Goal: Task Accomplishment & Management: Use online tool/utility

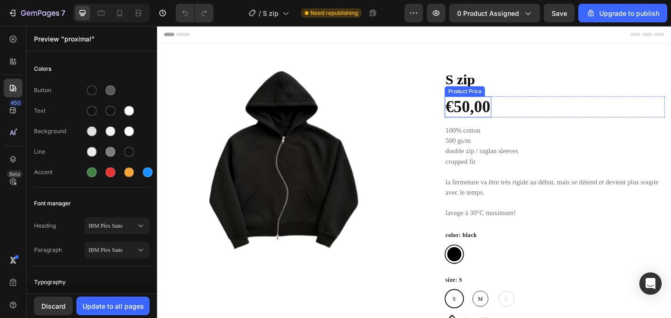
click at [511, 117] on div "€50,00" at bounding box center [495, 114] width 51 height 23
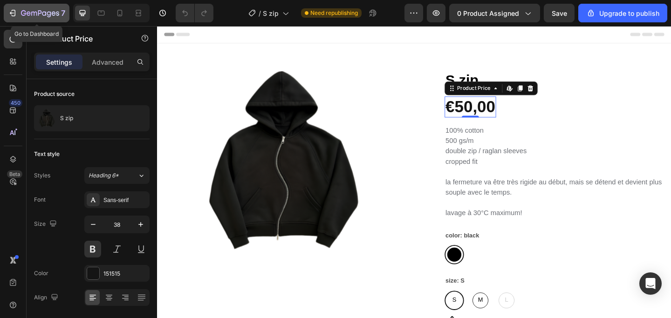
click at [17, 15] on icon "button" at bounding box center [12, 12] width 9 height 9
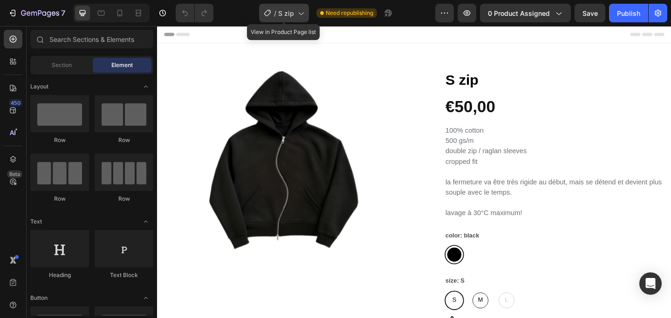
click at [304, 15] on icon at bounding box center [300, 12] width 9 height 9
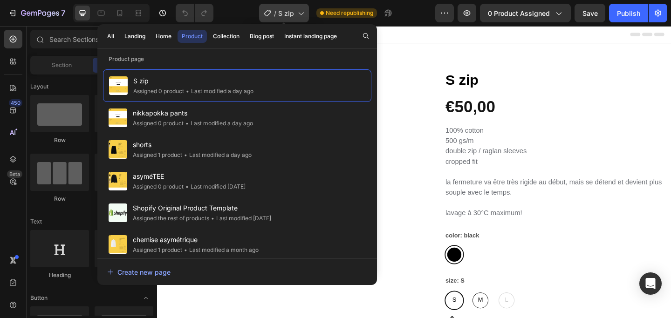
click at [304, 15] on icon at bounding box center [300, 12] width 9 height 9
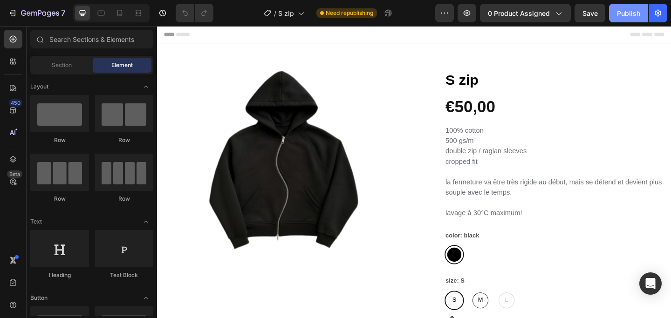
click at [634, 11] on div "Publish" at bounding box center [628, 13] width 23 height 10
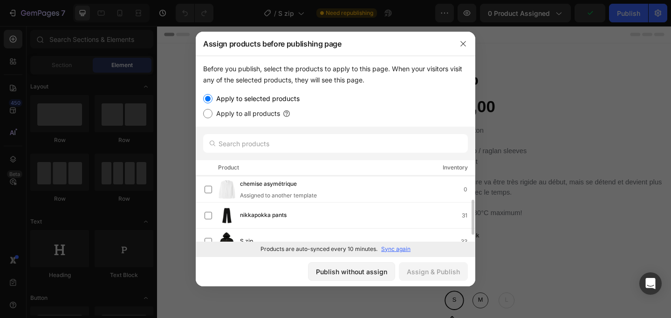
scroll to position [63, 0]
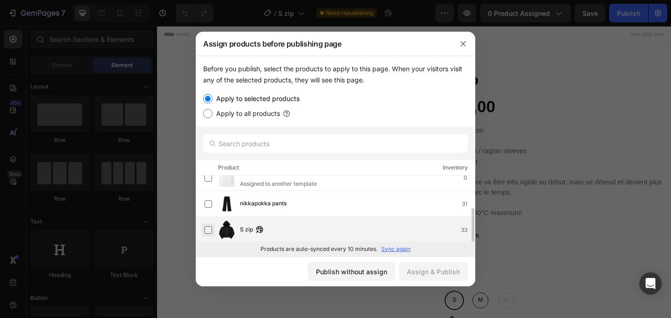
click at [208, 229] on label at bounding box center [208, 230] width 7 height 7
click at [443, 273] on div "Assign & Publish" at bounding box center [433, 272] width 53 height 10
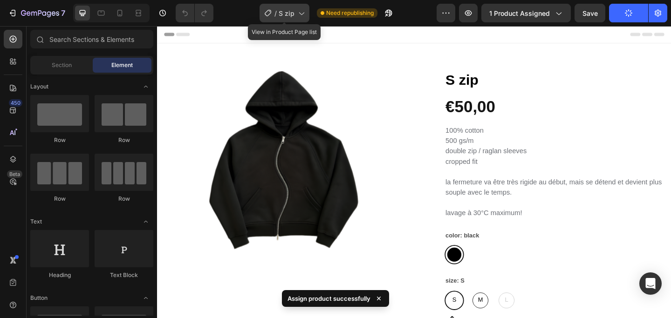
click at [302, 13] on icon at bounding box center [300, 12] width 9 height 9
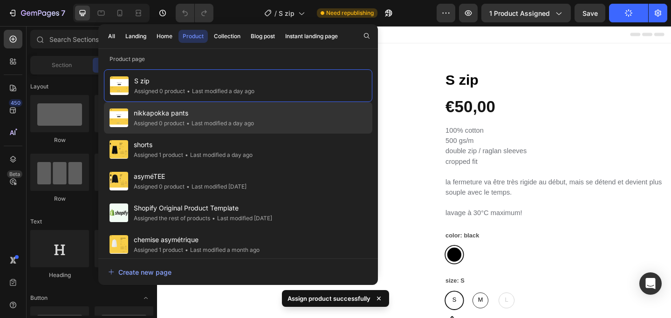
click at [246, 121] on div "• Last modified a day ago" at bounding box center [219, 123] width 69 height 9
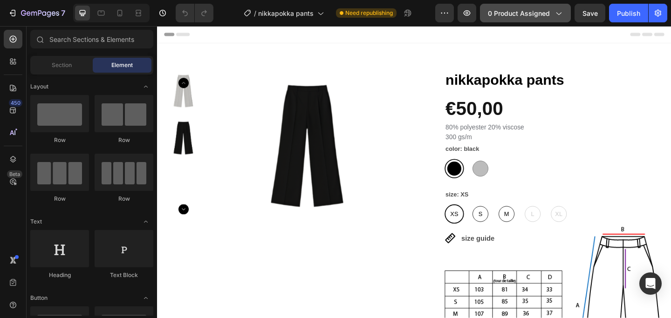
click at [560, 16] on icon "button" at bounding box center [558, 12] width 9 height 9
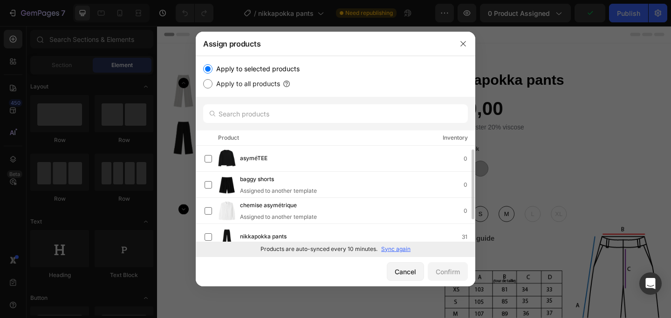
scroll to position [4, 0]
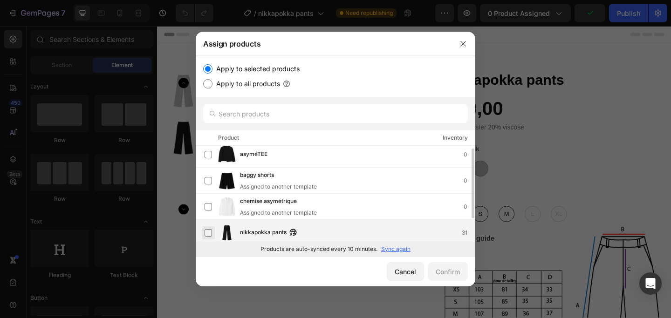
click at [207, 230] on label at bounding box center [208, 232] width 7 height 7
click at [455, 274] on div "Confirm" at bounding box center [448, 272] width 24 height 10
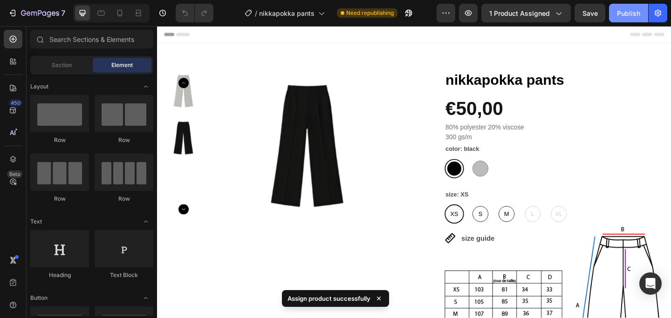
click at [633, 14] on div "Publish" at bounding box center [628, 13] width 23 height 10
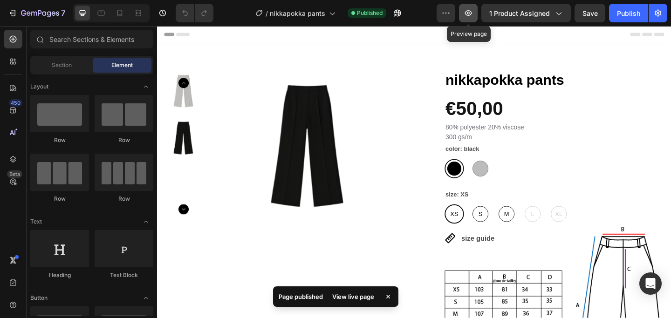
click at [473, 14] on icon "button" at bounding box center [468, 12] width 9 height 9
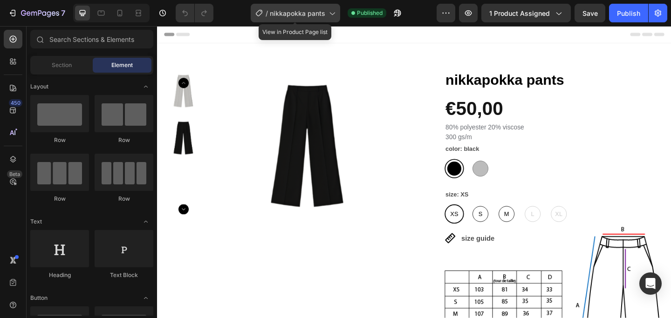
click at [324, 15] on span "nikkapokka pants" at bounding box center [297, 13] width 55 height 10
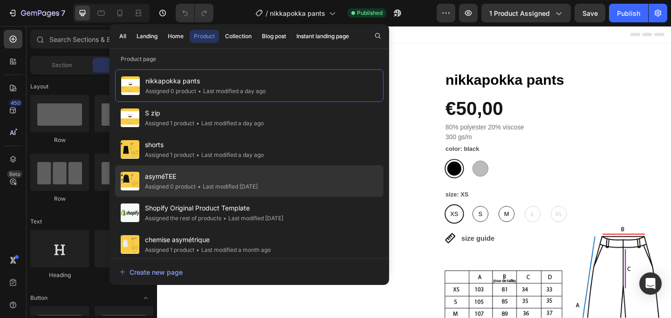
click at [258, 183] on div "• Last modified 2 days ago" at bounding box center [227, 186] width 62 height 9
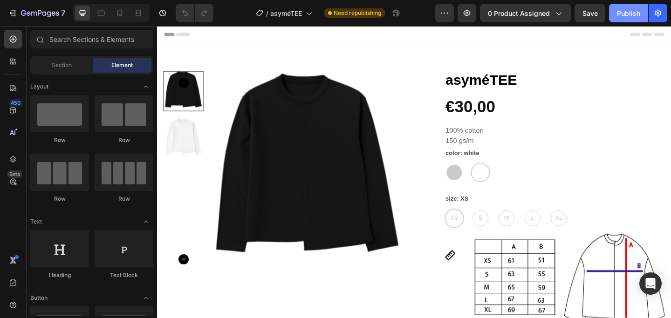
click at [633, 17] on div "Publish" at bounding box center [628, 13] width 23 height 10
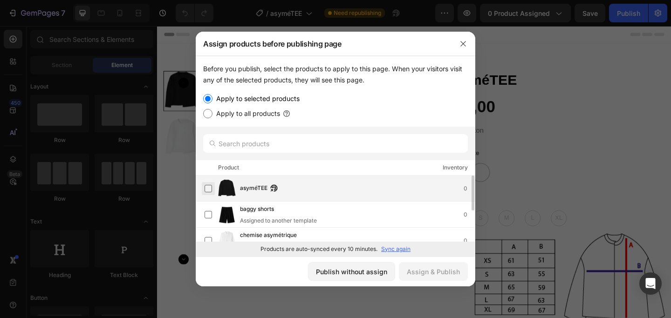
click at [208, 189] on label at bounding box center [208, 188] width 7 height 7
click at [434, 268] on div "Assign & Publish" at bounding box center [433, 272] width 53 height 10
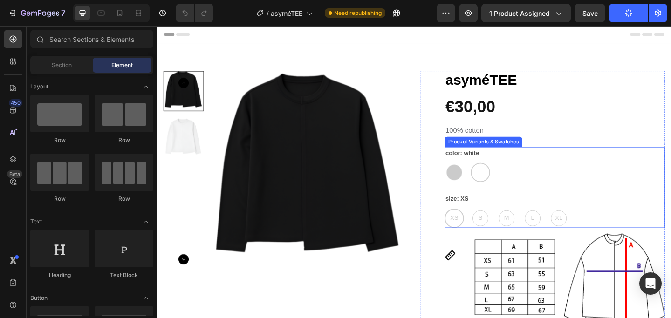
click at [481, 189] on div "black black white white" at bounding box center [590, 185] width 240 height 21
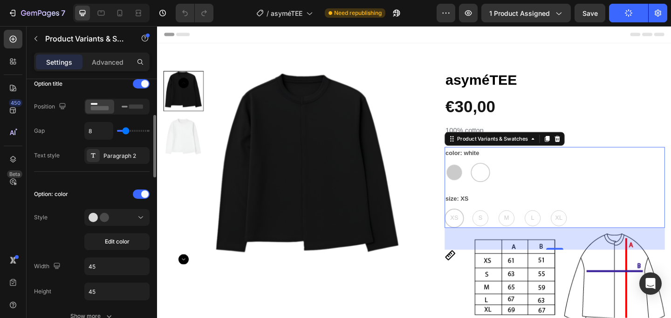
scroll to position [168, 0]
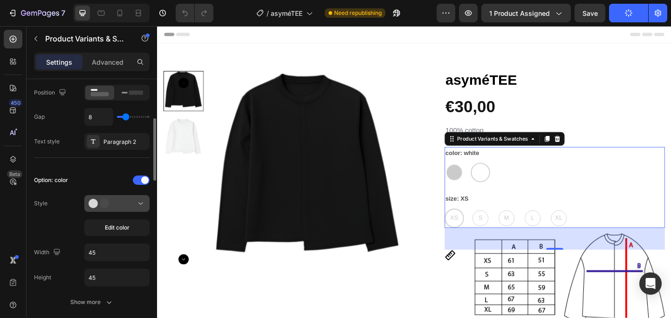
click at [125, 198] on button at bounding box center [116, 203] width 65 height 17
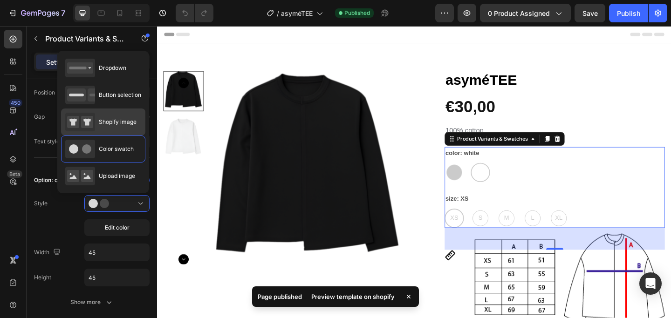
click at [114, 121] on span "Shopify image" at bounding box center [118, 122] width 38 height 8
type input "64"
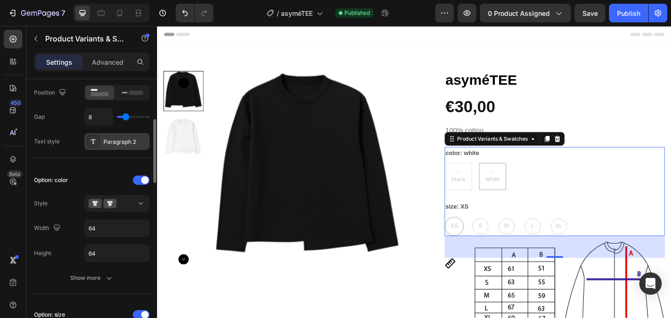
click at [132, 146] on div "Paragraph 2" at bounding box center [116, 141] width 65 height 17
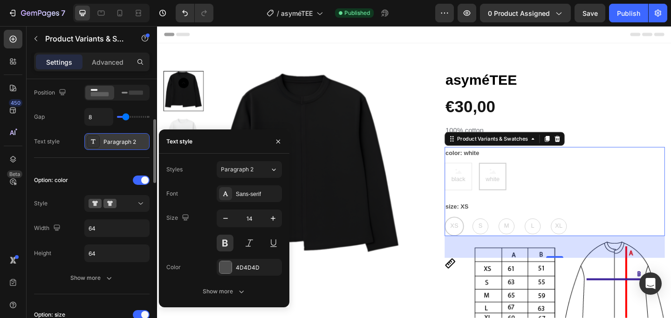
click at [132, 146] on div "Paragraph 2" at bounding box center [116, 141] width 65 height 17
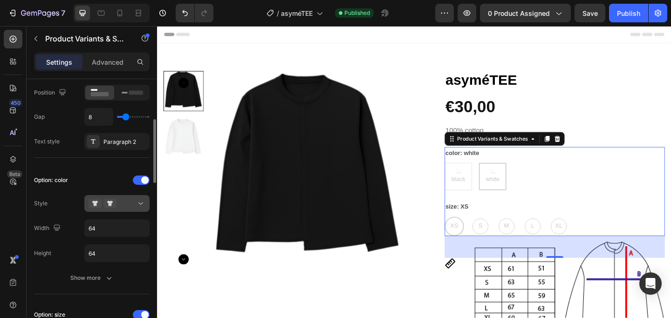
click at [136, 204] on icon at bounding box center [140, 203] width 9 height 9
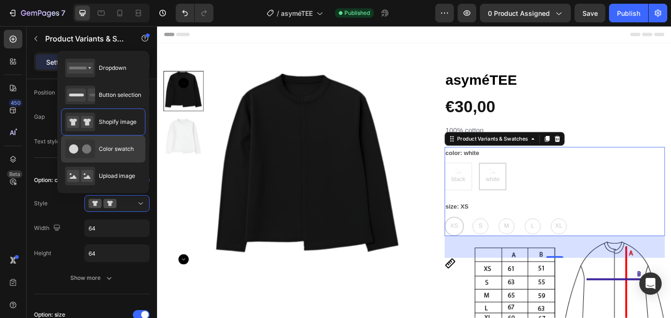
click at [125, 153] on span "Color swatch" at bounding box center [116, 149] width 35 height 8
type input "45"
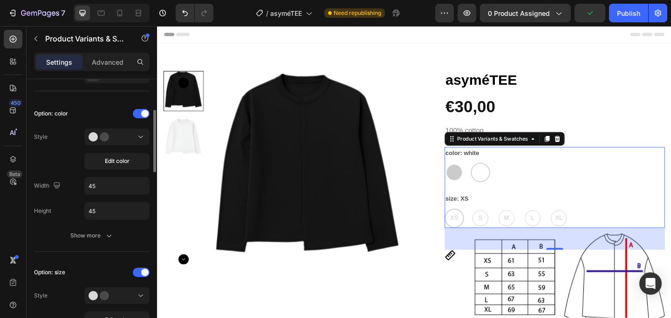
scroll to position [238, 0]
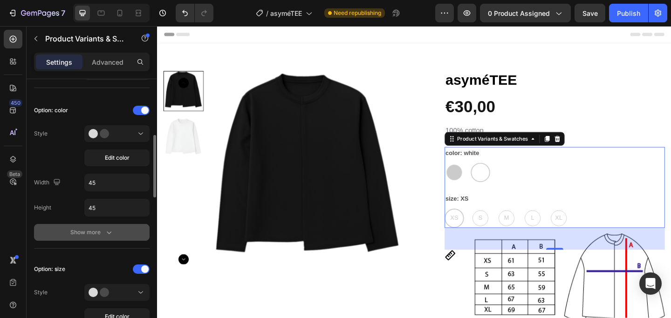
click at [106, 230] on icon "button" at bounding box center [108, 232] width 9 height 9
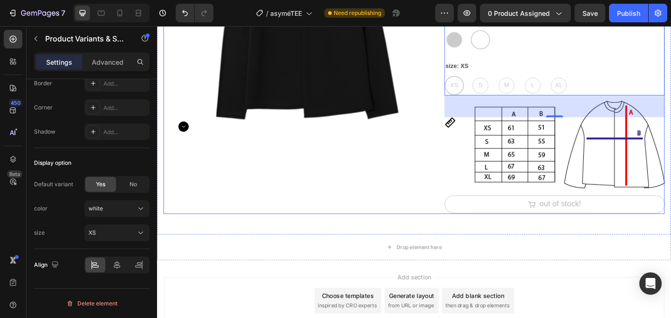
scroll to position [0, 0]
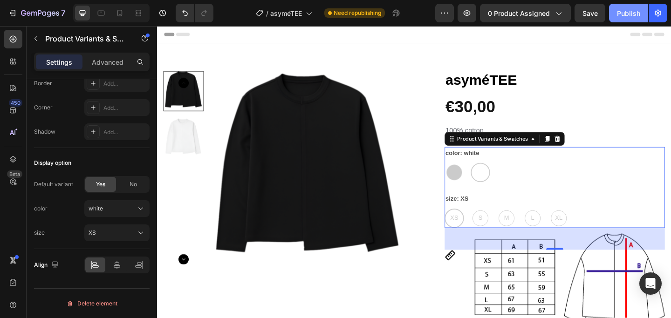
click at [618, 10] on div "Publish" at bounding box center [628, 13] width 23 height 10
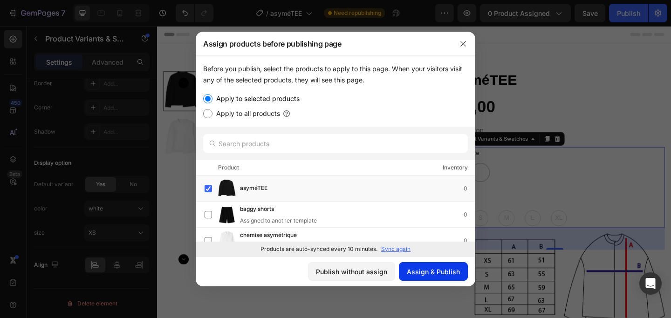
click at [439, 277] on button "Assign & Publish" at bounding box center [433, 271] width 69 height 19
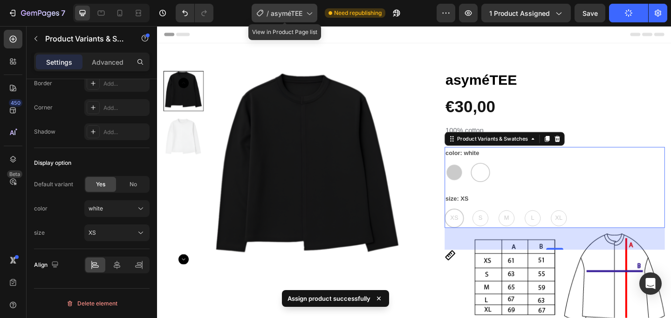
click at [309, 13] on icon at bounding box center [309, 14] width 5 height 3
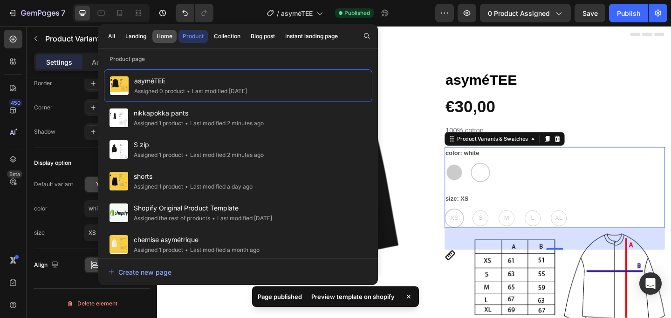
click at [170, 38] on div "Home" at bounding box center [165, 36] width 16 height 8
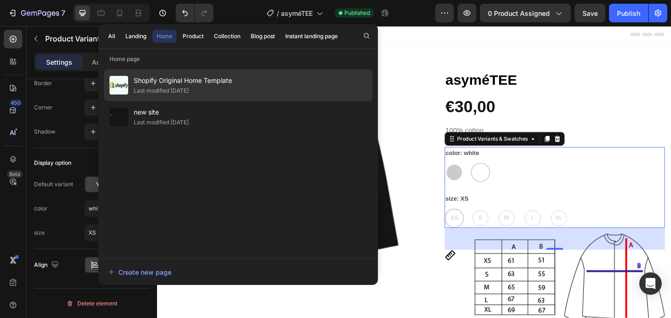
click at [189, 89] on div "Last modified [DATE]" at bounding box center [161, 90] width 55 height 9
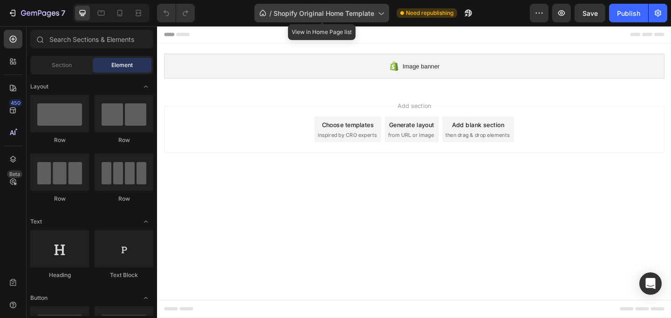
click at [376, 13] on icon at bounding box center [380, 12] width 9 height 9
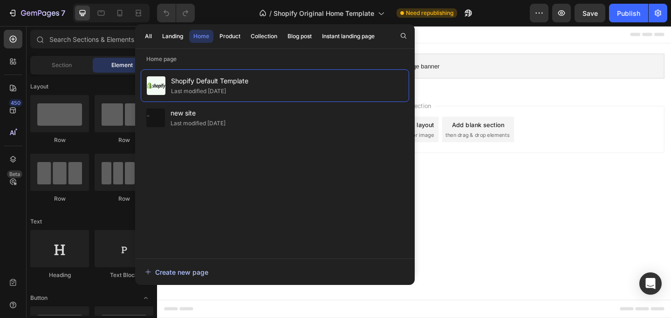
click at [177, 271] on div "Create new page" at bounding box center [176, 273] width 63 height 10
click at [272, 34] on div "Collection" at bounding box center [264, 36] width 27 height 8
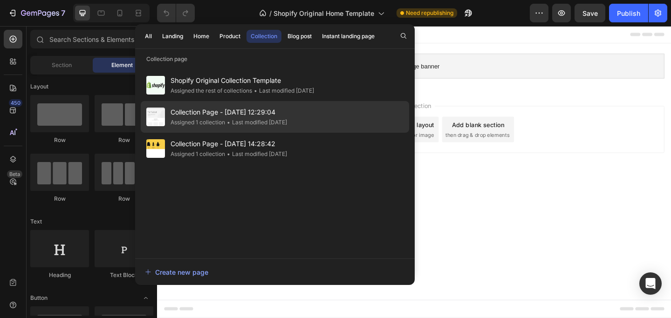
click at [264, 115] on span "Collection Page - [DATE] 12:29:04" at bounding box center [229, 112] width 117 height 11
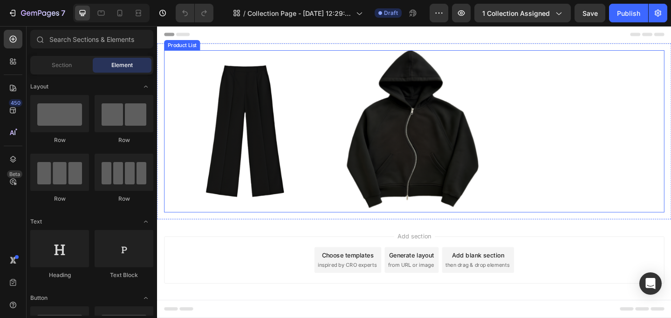
click at [586, 150] on div "Product Images Row Product List Product Images Row Product List" at bounding box center [437, 141] width 544 height 177
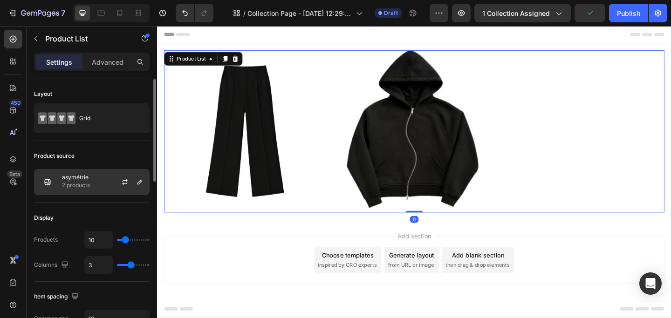
click at [103, 185] on div "asymétrie 2 products" at bounding box center [92, 182] width 116 height 26
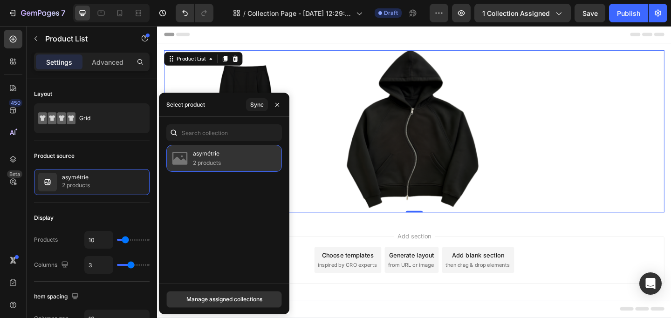
click at [227, 162] on div "asymétrie 2 products" at bounding box center [224, 158] width 116 height 27
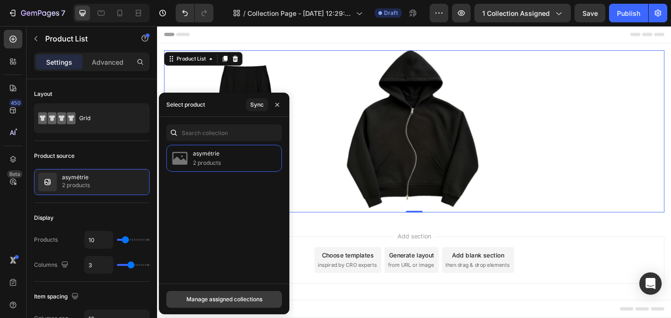
click at [241, 296] on div "Manage assigned collections" at bounding box center [224, 300] width 76 height 8
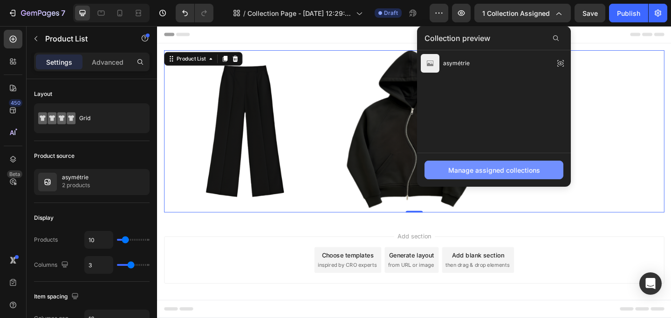
click at [489, 171] on div "Manage assigned collections" at bounding box center [494, 170] width 92 height 10
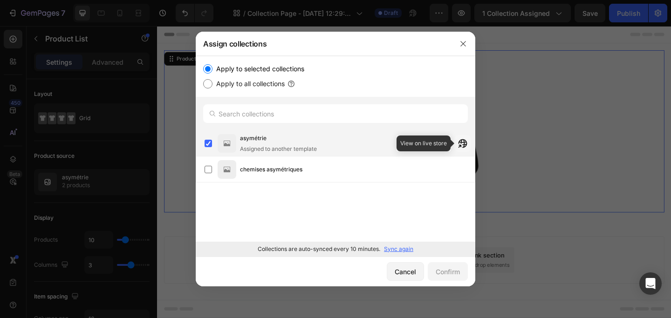
click at [462, 145] on icon "button" at bounding box center [460, 146] width 3 height 3
click at [405, 248] on p "Sync again" at bounding box center [398, 249] width 29 height 8
click at [461, 44] on icon "button" at bounding box center [463, 43] width 7 height 7
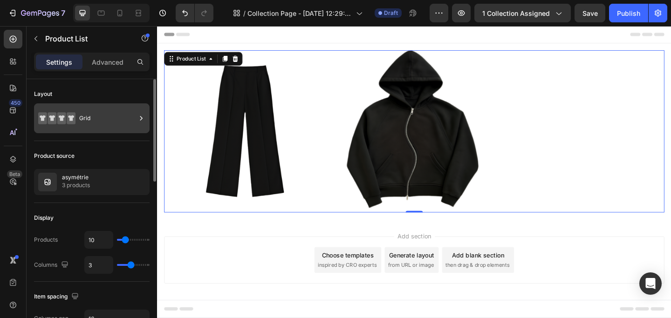
click at [92, 120] on div "Grid" at bounding box center [107, 118] width 57 height 21
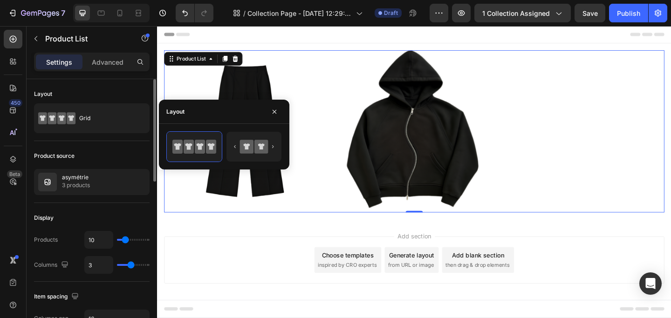
type input "5"
type input "8"
type input "13"
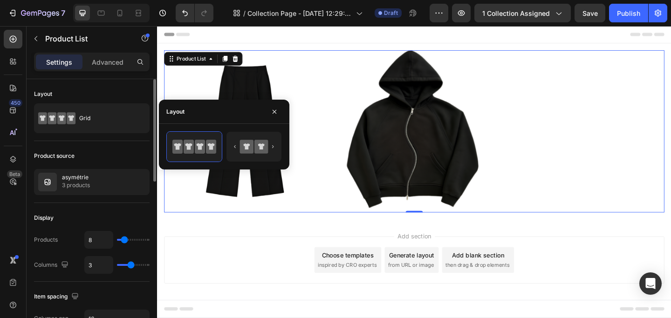
type input "13"
type input "17"
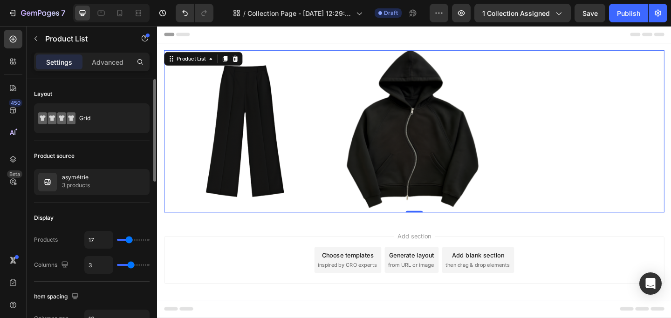
type input "19"
type input "20"
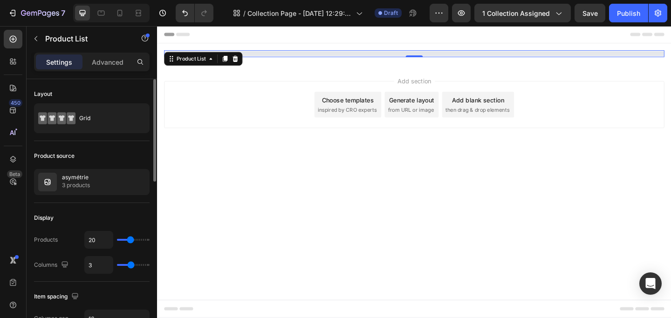
type input "19"
type input "18"
type input "17"
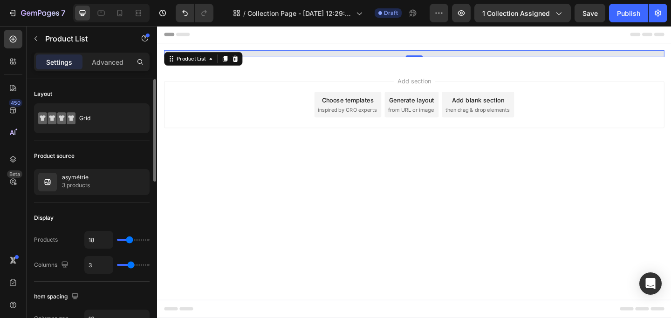
type input "17"
type input "16"
type input "15"
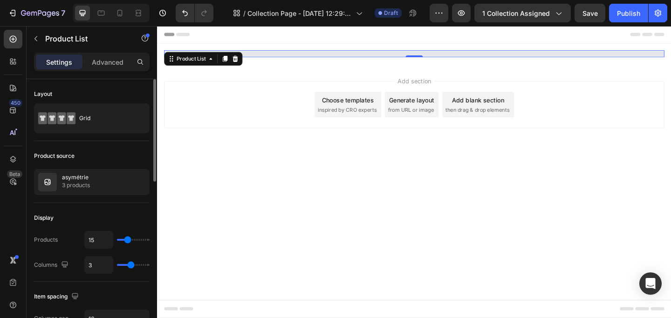
type input "14"
type input "13"
type input "12"
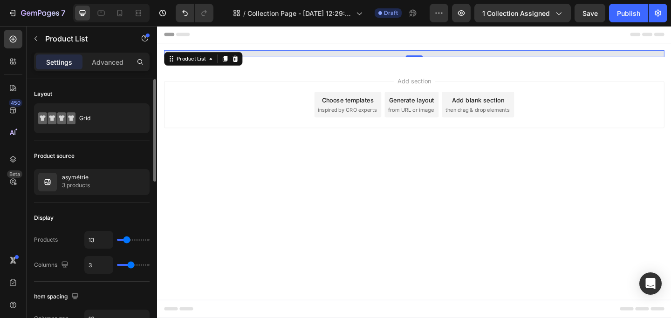
type input "12"
type input "11"
type input "10"
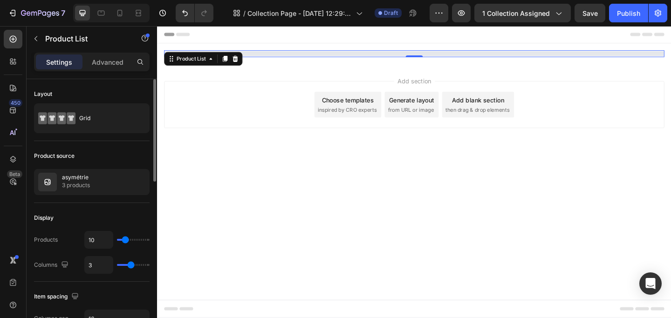
type input "9"
type input "8"
type input "9"
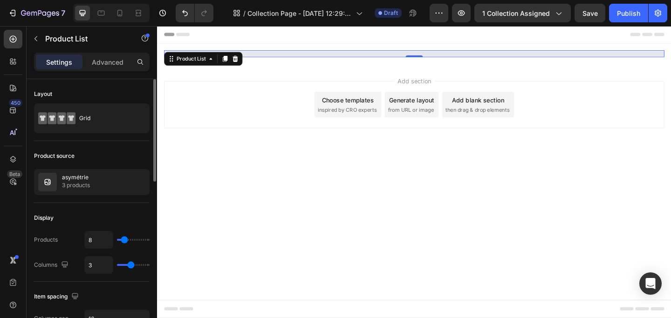
type input "9"
type input "10"
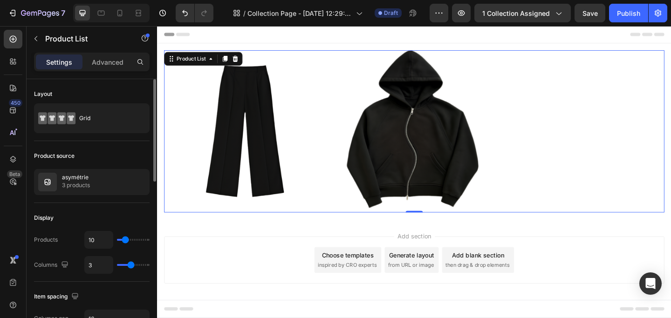
click at [125, 239] on input "range" at bounding box center [133, 240] width 33 height 2
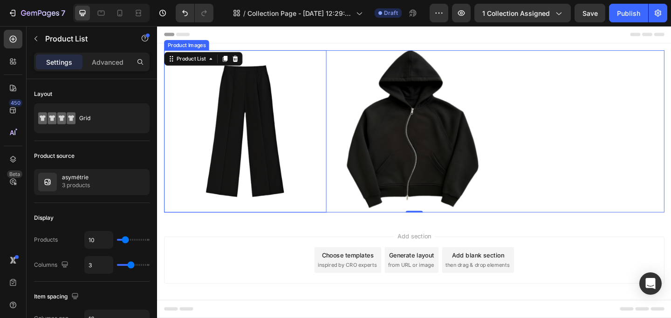
click at [289, 148] on img at bounding box center [253, 141] width 177 height 177
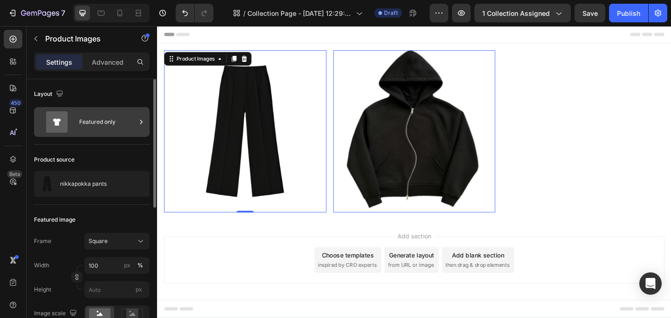
click at [130, 123] on div "Featured only" at bounding box center [107, 121] width 57 height 21
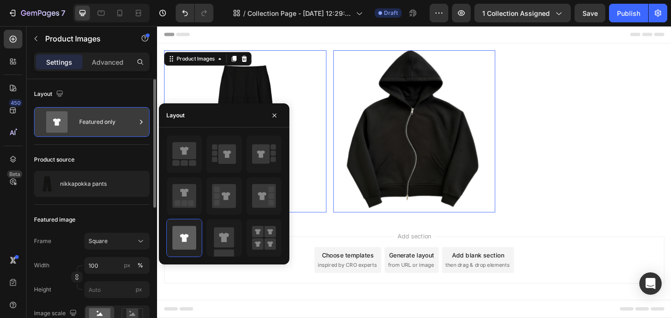
click at [130, 123] on div "Featured only" at bounding box center [107, 121] width 57 height 21
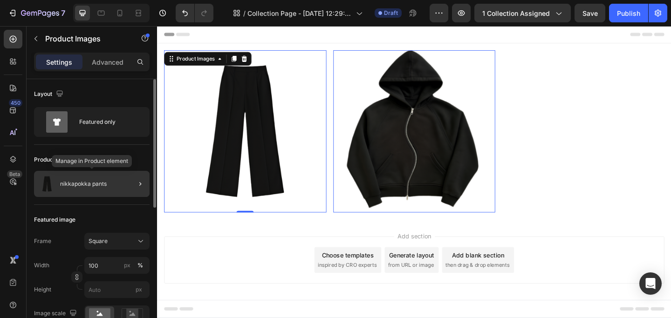
click at [122, 187] on div "nikkapokka pants" at bounding box center [92, 184] width 116 height 26
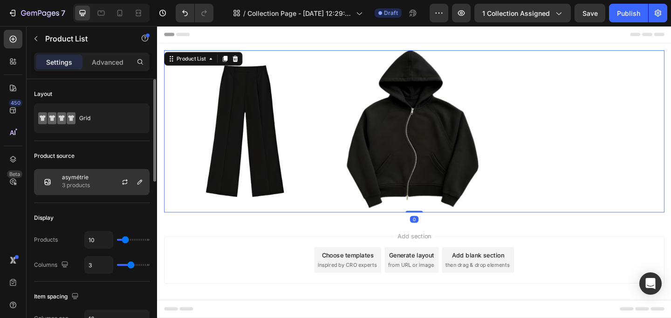
click at [100, 183] on div "asymétrie 3 products" at bounding box center [92, 182] width 116 height 26
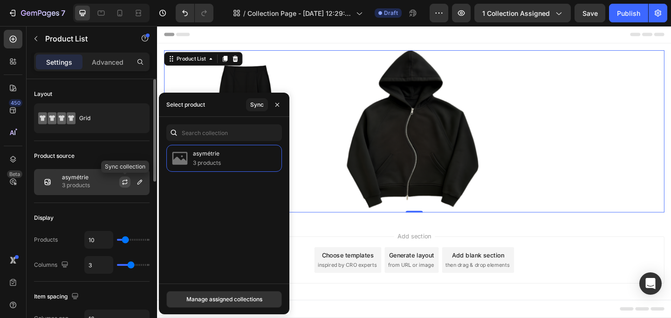
click at [123, 181] on icon "button" at bounding box center [125, 180] width 5 height 3
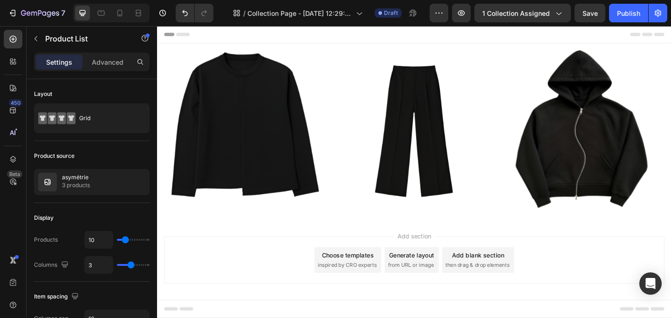
click at [228, 301] on div "Add section Choose templates inspired by CRO experts Generate layout from URL o…" at bounding box center [437, 280] width 544 height 51
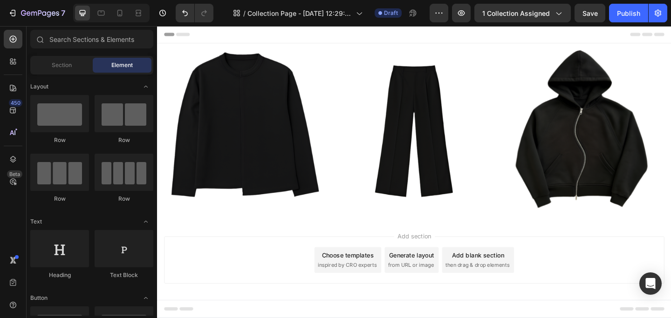
click at [185, 34] on span "Header" at bounding box center [185, 35] width 21 height 9
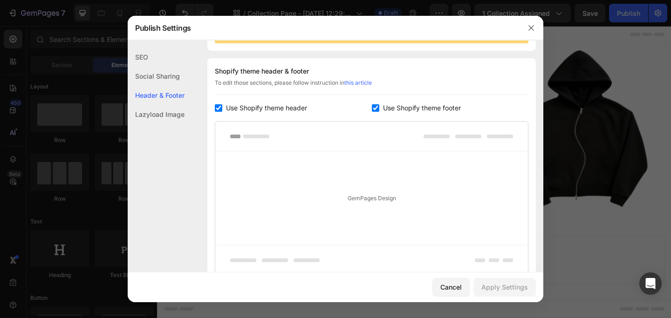
scroll to position [136, 0]
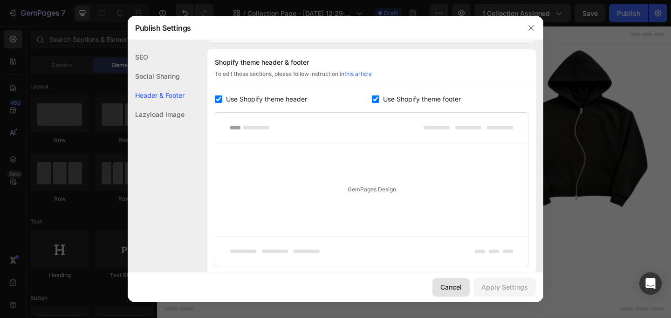
click at [451, 289] on div "Cancel" at bounding box center [451, 287] width 21 height 10
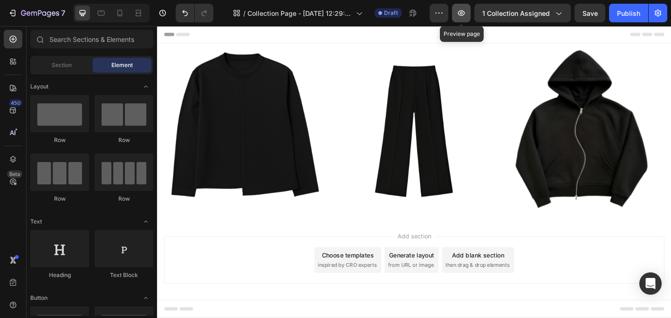
click at [463, 13] on icon "button" at bounding box center [461, 12] width 9 height 9
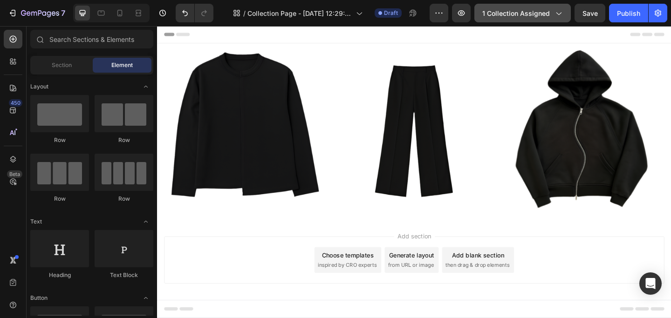
click at [560, 13] on icon "button" at bounding box center [558, 12] width 9 height 9
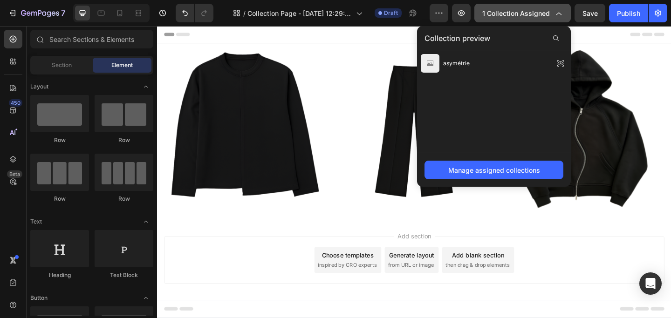
click at [560, 13] on icon "button" at bounding box center [559, 14] width 5 height 3
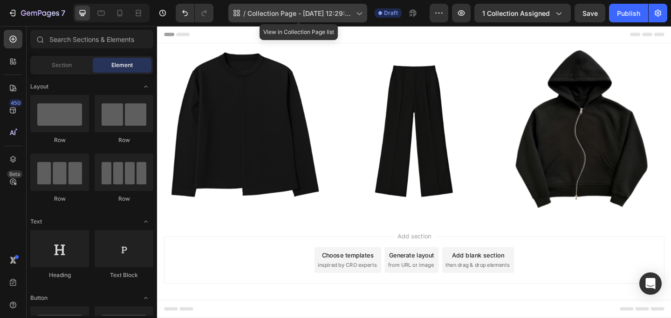
click at [347, 12] on span "Collection Page - Aug 26, 12:29:04" at bounding box center [300, 13] width 105 height 10
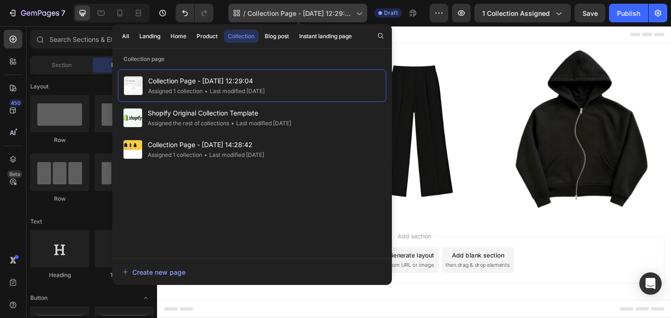
click at [347, 12] on span "Collection Page - Aug 26, 12:29:04" at bounding box center [300, 13] width 105 height 10
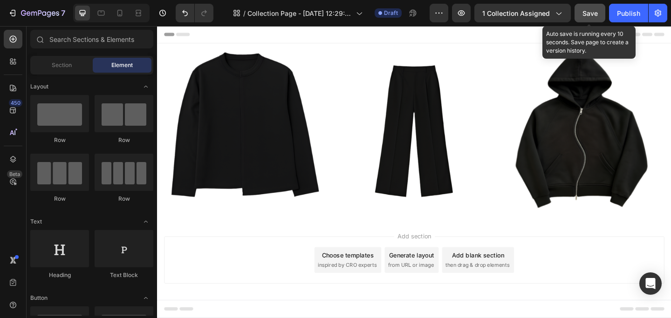
click at [596, 13] on span "Save" at bounding box center [590, 13] width 15 height 8
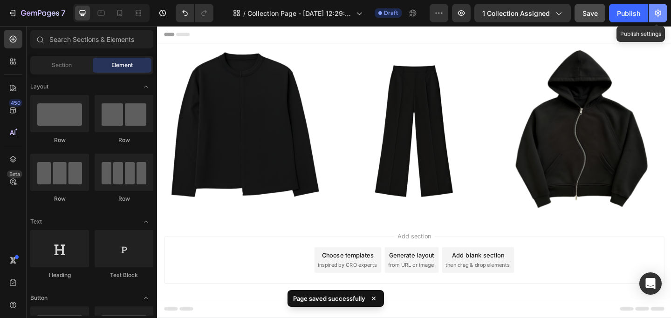
click at [657, 16] on icon "button" at bounding box center [658, 12] width 9 height 9
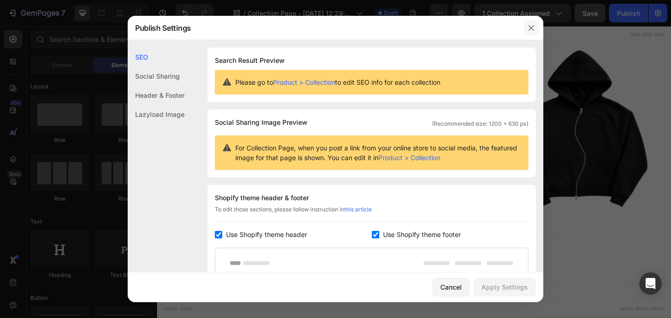
click at [530, 28] on icon "button" at bounding box center [531, 27] width 7 height 7
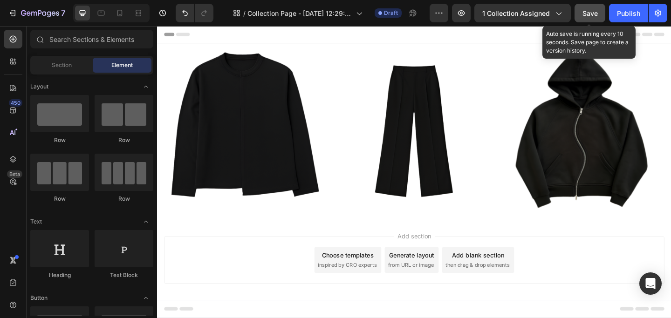
click at [599, 15] on button "Save" at bounding box center [590, 13] width 31 height 19
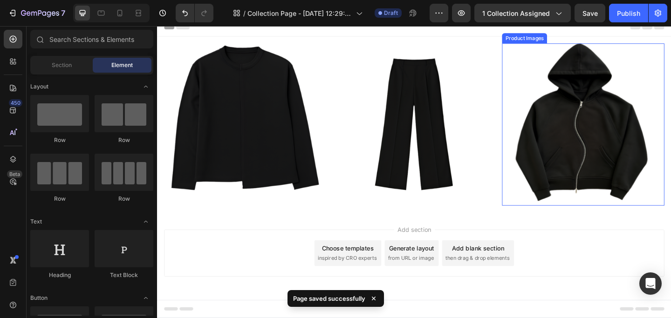
scroll to position [0, 0]
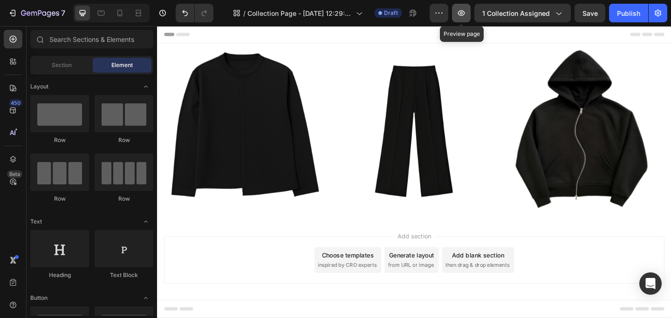
click at [461, 7] on button "button" at bounding box center [461, 13] width 19 height 19
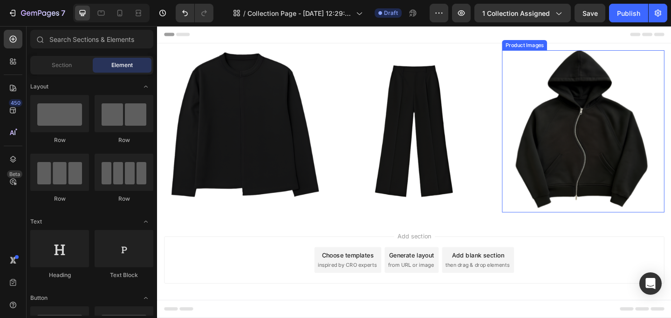
click at [577, 145] on img at bounding box center [620, 141] width 177 height 177
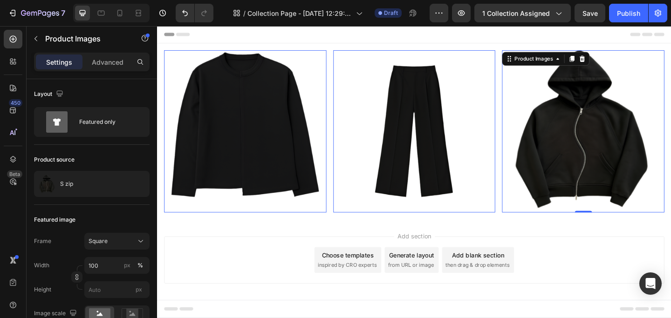
click at [585, 149] on img at bounding box center [620, 141] width 177 height 177
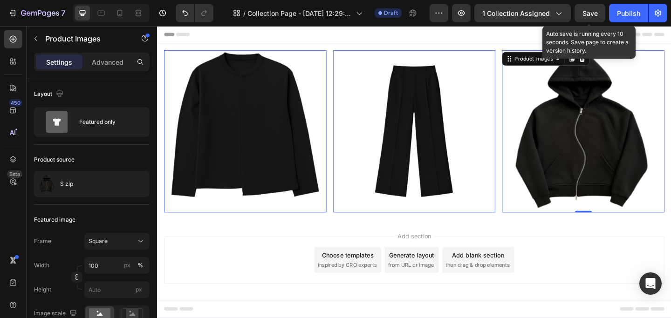
click at [594, 15] on span "Save" at bounding box center [590, 13] width 15 height 8
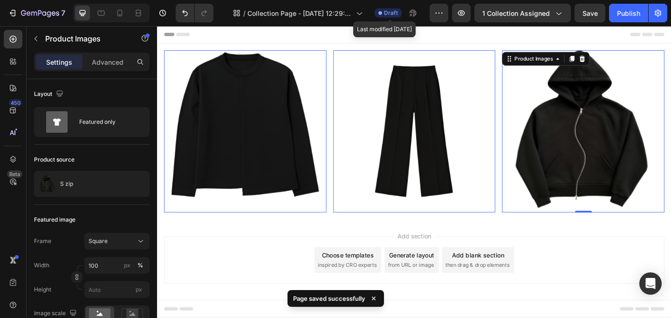
click at [395, 14] on span "Draft" at bounding box center [391, 13] width 14 height 8
click at [435, 14] on icon "button" at bounding box center [438, 12] width 9 height 9
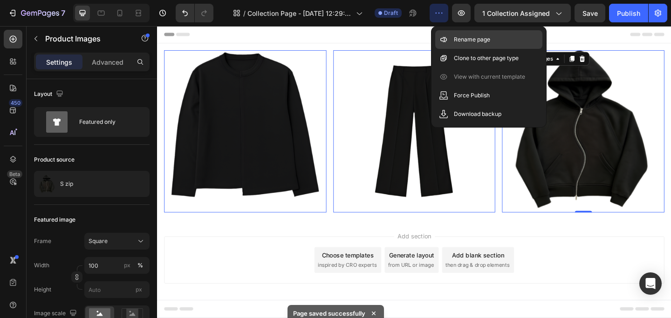
click at [470, 49] on div "Rename page" at bounding box center [488, 58] width 107 height 19
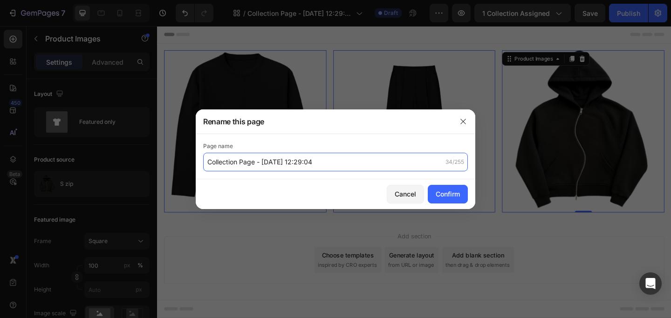
click at [283, 169] on input "Collection Page - Aug 26, 12:29:04" at bounding box center [335, 162] width 265 height 19
type input "home page [DATE]"
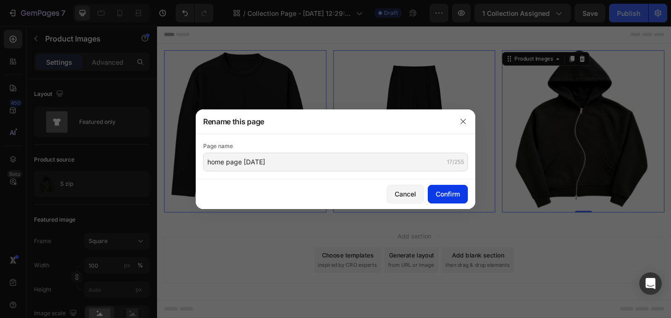
click at [459, 192] on div "Confirm" at bounding box center [448, 194] width 24 height 10
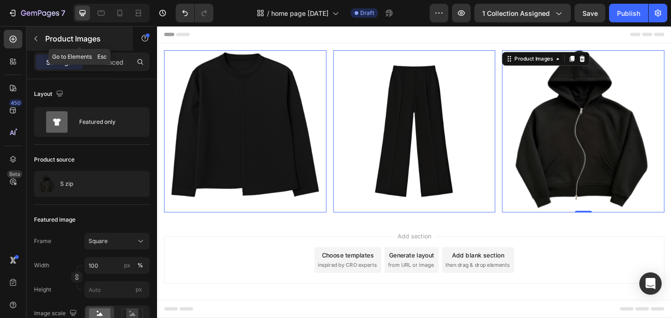
click at [35, 37] on icon "button" at bounding box center [35, 38] width 3 height 5
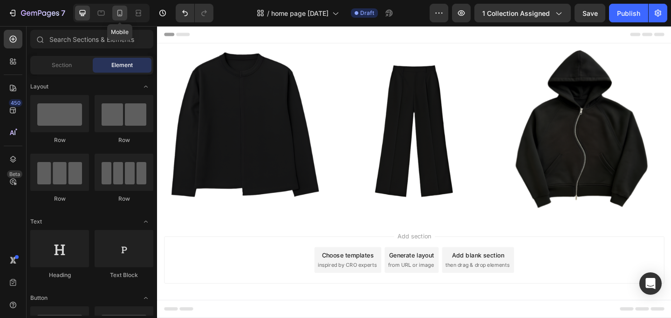
click at [123, 12] on icon at bounding box center [119, 12] width 9 height 9
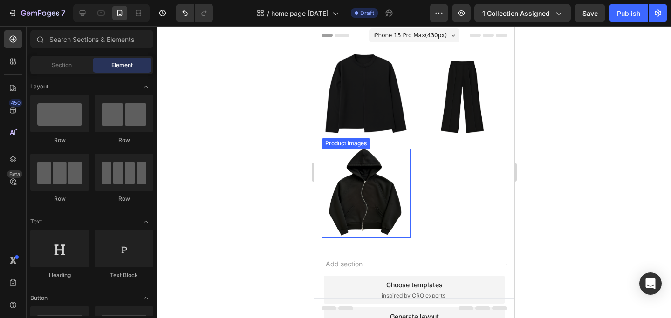
click at [408, 186] on img at bounding box center [365, 193] width 89 height 89
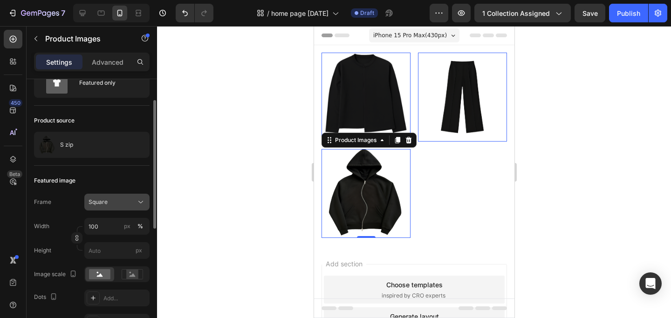
scroll to position [41, 0]
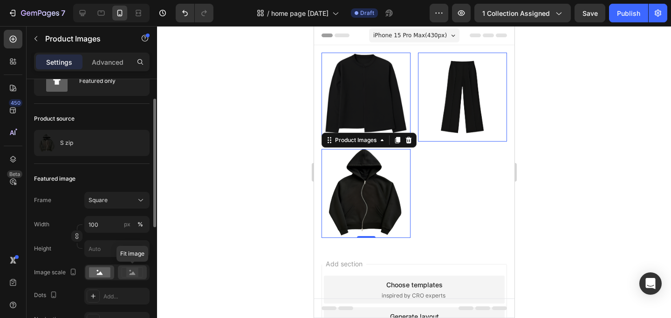
click at [137, 268] on rect at bounding box center [132, 272] width 12 height 9
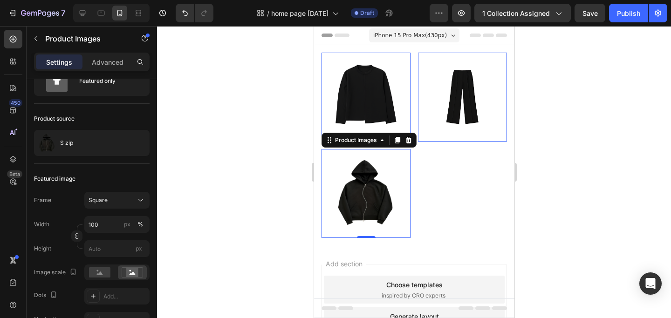
click at [237, 184] on div at bounding box center [414, 172] width 514 height 292
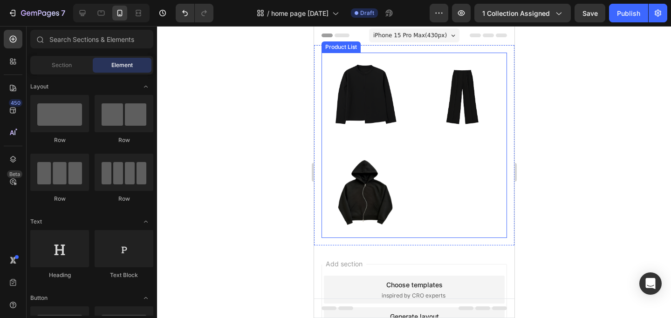
click at [426, 182] on div "Product Images Row Product List Product Images Row Product List Product Images …" at bounding box center [414, 146] width 186 height 186
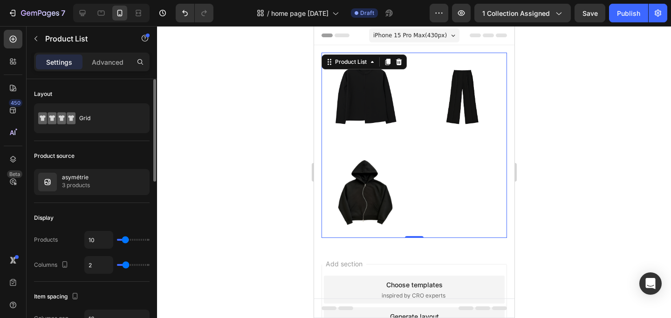
type input "3"
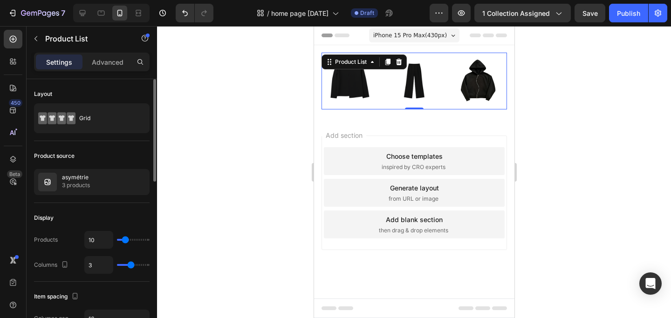
type input "3"
click at [131, 266] on input "range" at bounding box center [133, 265] width 33 height 2
click at [460, 14] on icon "button" at bounding box center [461, 12] width 9 height 9
click at [364, 89] on img at bounding box center [349, 81] width 57 height 57
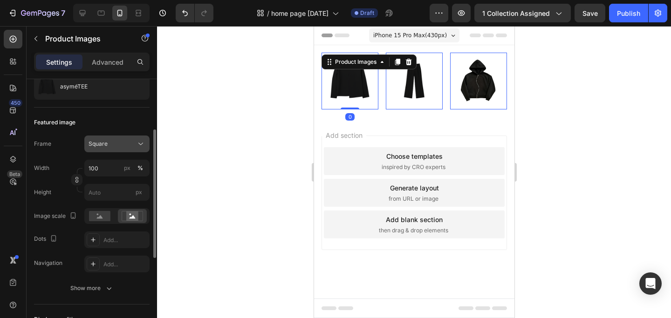
scroll to position [100, 0]
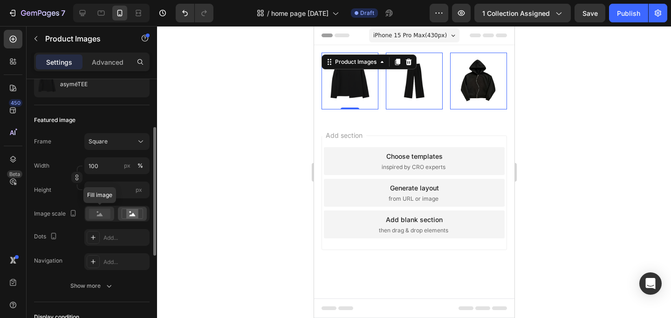
click at [105, 216] on rect at bounding box center [99, 214] width 21 height 10
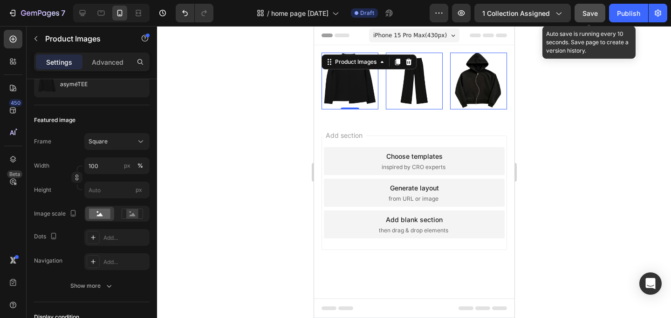
click at [592, 20] on button "Save" at bounding box center [590, 13] width 31 height 19
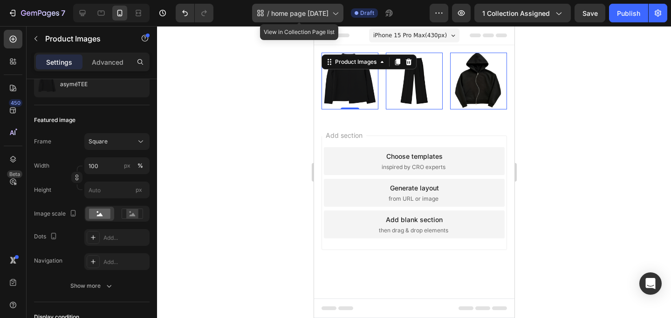
click at [339, 18] on div "/ home page 1/09/25" at bounding box center [297, 13] width 91 height 19
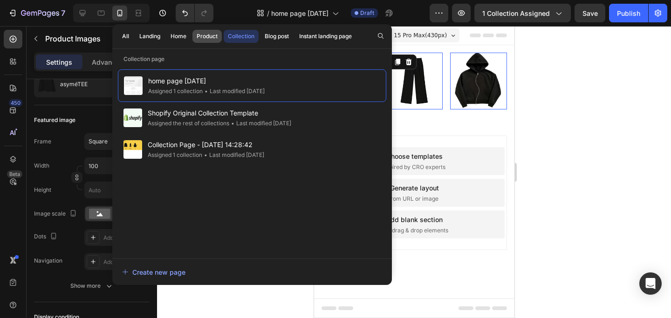
click at [207, 33] on div "Product" at bounding box center [207, 36] width 21 height 8
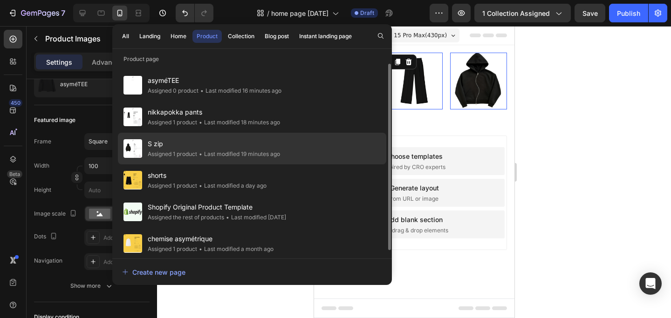
click at [206, 150] on div "• Last modified 19 minutes ago" at bounding box center [238, 154] width 83 height 9
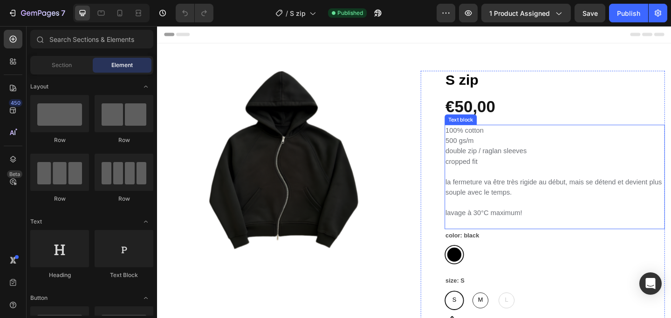
click at [596, 198] on p "la fermeture va être très rigide au début, mais se détend et devient plus soupl…" at bounding box center [590, 202] width 238 height 22
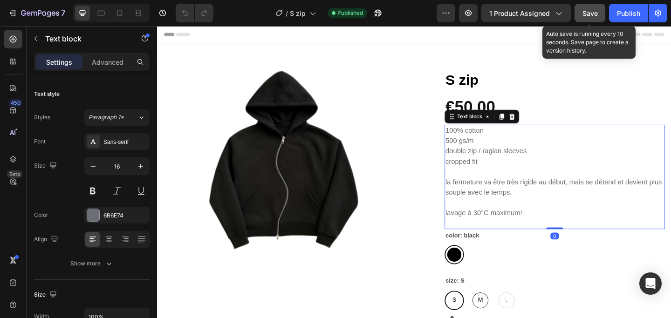
click at [587, 12] on span "Save" at bounding box center [590, 13] width 15 height 8
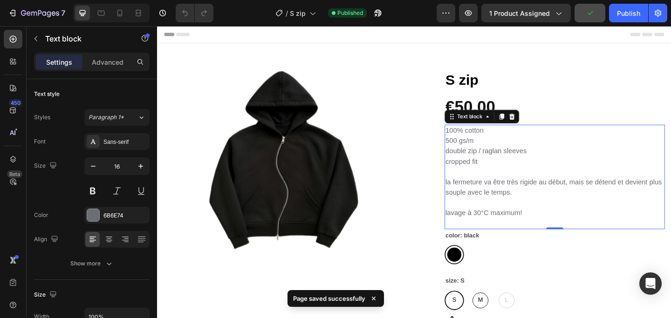
click at [538, 201] on p "la fermeture va être très rigide au début, mais se détend et devient plus soupl…" at bounding box center [590, 202] width 238 height 22
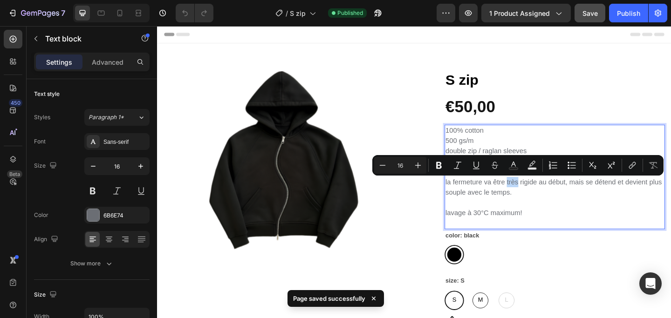
click at [573, 202] on p "la fermeture va être très rigide au début, mais se détend et devient plus soupl…" at bounding box center [590, 202] width 238 height 22
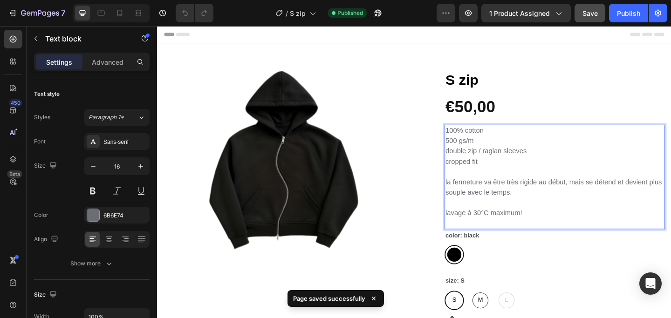
click at [600, 193] on p "la fermeture va être très rigide au début, mais se détend et devient plus soupl…" at bounding box center [590, 202] width 238 height 22
click at [565, 233] on p "lavage à 30°C maximum!" at bounding box center [590, 235] width 238 height 22
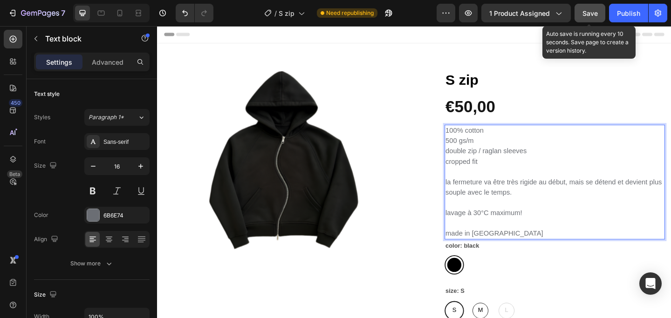
click at [585, 12] on span "Save" at bounding box center [590, 13] width 15 height 8
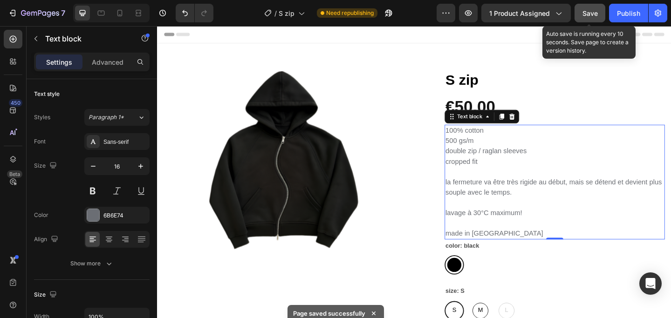
click at [586, 15] on span "Save" at bounding box center [590, 13] width 15 height 8
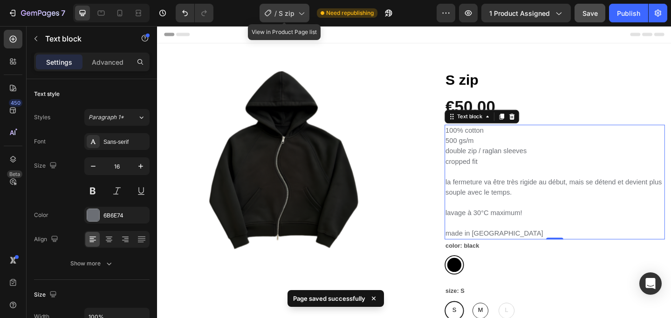
click at [304, 13] on icon at bounding box center [300, 12] width 9 height 9
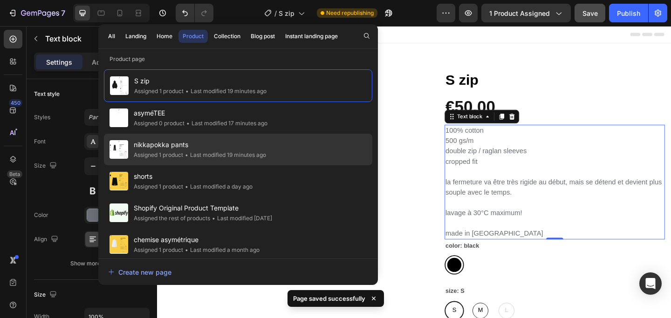
click at [243, 144] on span "nikkapokka pants" at bounding box center [200, 144] width 132 height 11
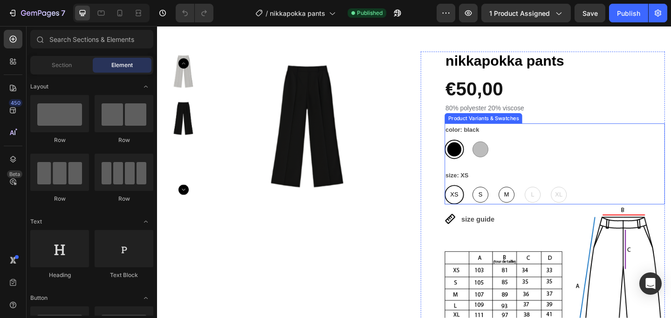
scroll to position [22, 0]
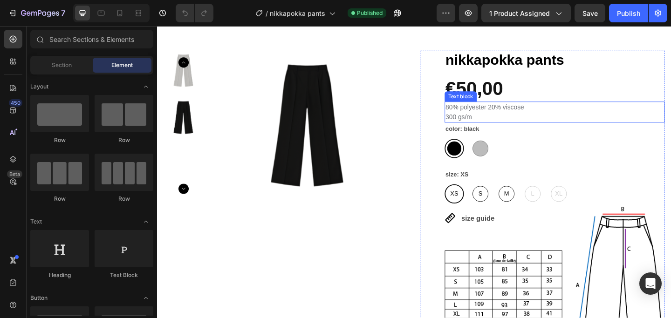
click at [588, 123] on p "300 gs/m" at bounding box center [590, 125] width 238 height 11
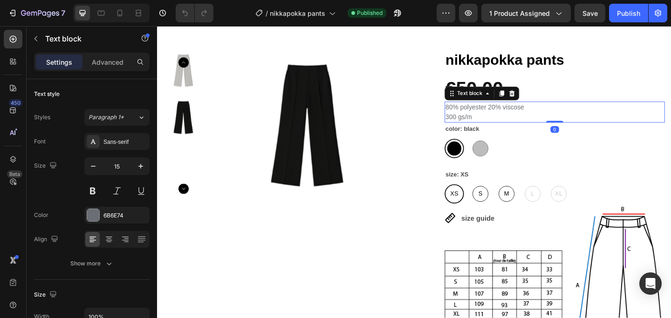
click at [541, 126] on p "300 gs/m" at bounding box center [590, 125] width 238 height 11
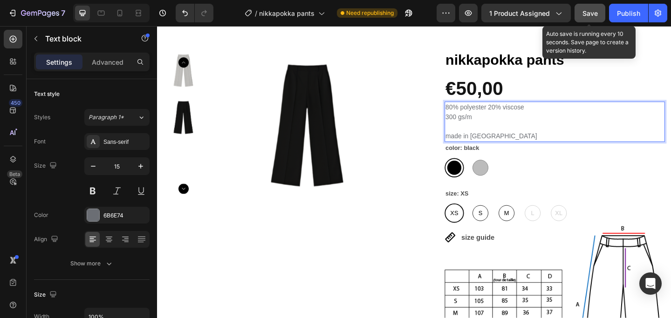
click at [595, 14] on span "Save" at bounding box center [590, 13] width 15 height 8
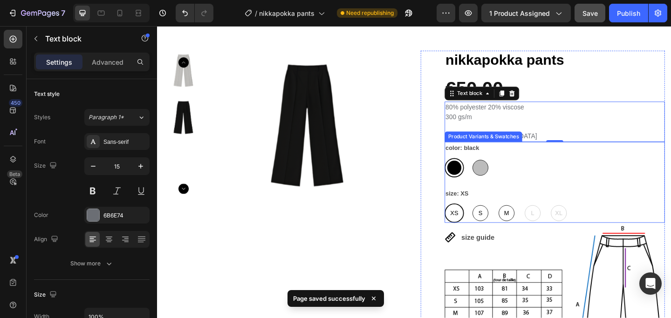
click at [516, 178] on div at bounding box center [508, 180] width 17 height 17
click at [498, 170] on input "grey grey" at bounding box center [498, 170] width 0 height 0
radio input "true"
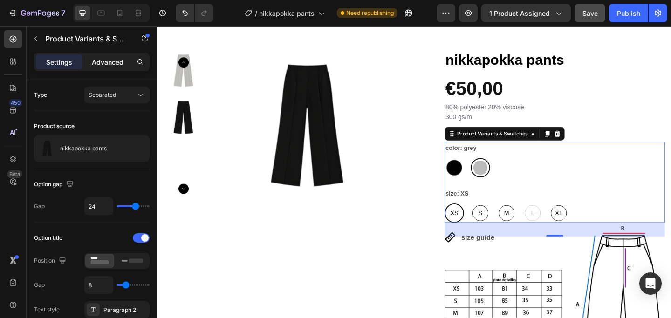
click at [113, 64] on p "Advanced" at bounding box center [108, 62] width 32 height 10
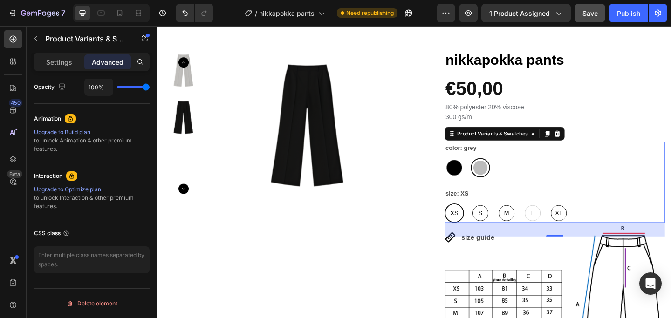
scroll to position [0, 0]
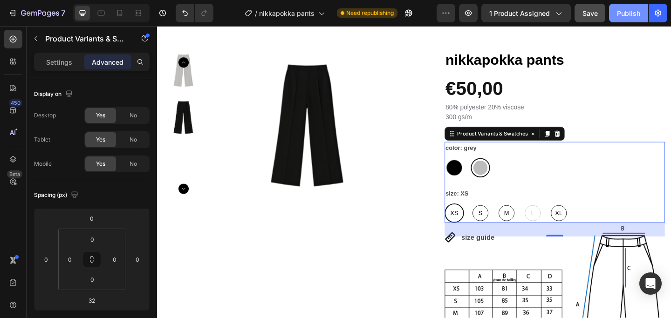
click at [625, 13] on div "Publish" at bounding box center [628, 13] width 23 height 10
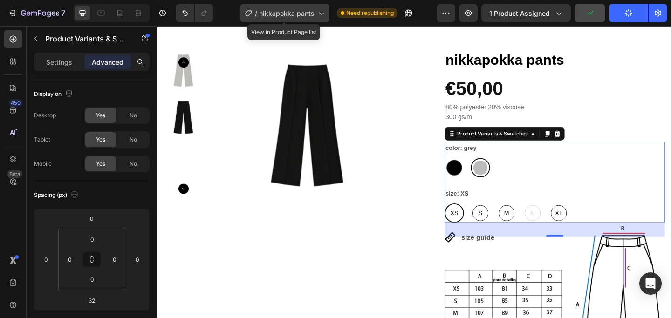
click at [321, 14] on icon at bounding box center [321, 12] width 9 height 9
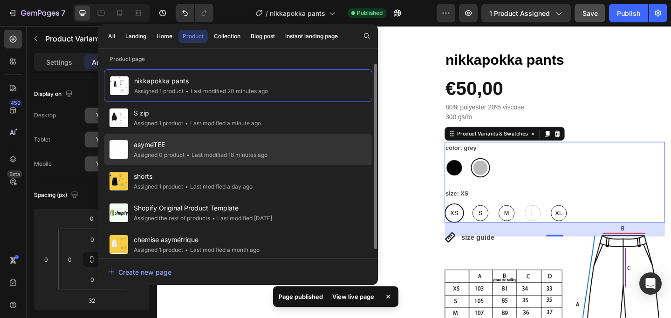
click at [223, 147] on span "asyméTEE" at bounding box center [201, 144] width 134 height 11
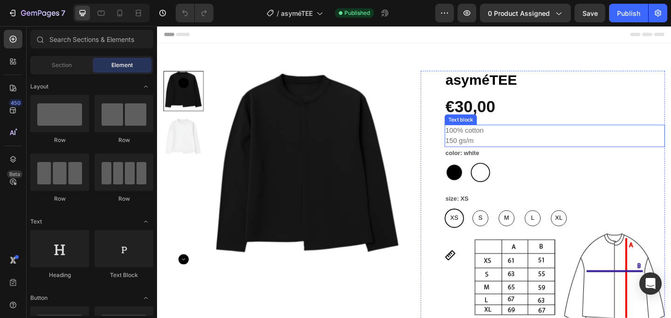
click at [549, 152] on p "150 gs/m" at bounding box center [590, 151] width 238 height 11
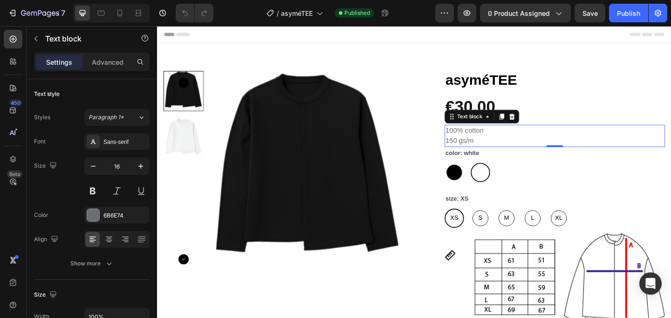
click at [549, 152] on p "150 gs/m" at bounding box center [590, 151] width 238 height 11
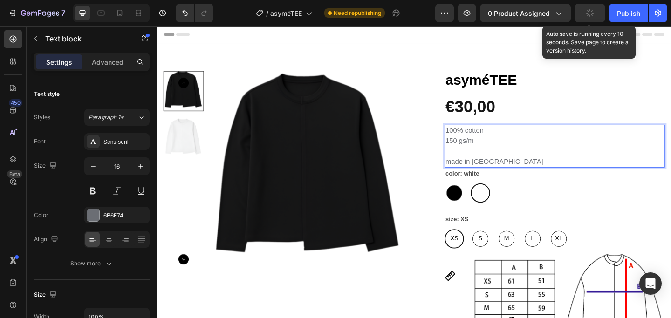
click at [589, 14] on icon "button" at bounding box center [589, 12] width 7 height 7
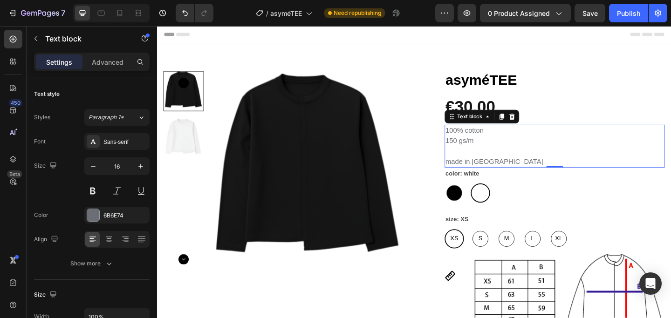
click at [418, 38] on div "Header" at bounding box center [437, 35] width 544 height 19
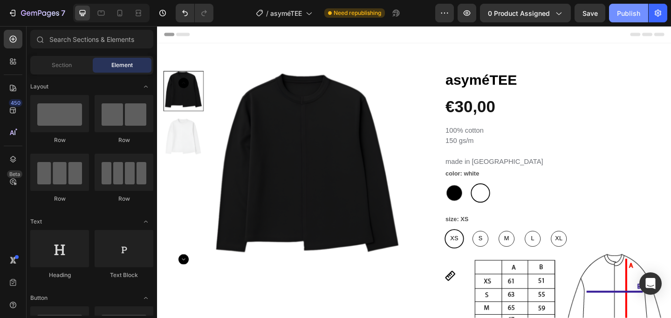
click at [631, 15] on div "Publish" at bounding box center [628, 13] width 23 height 10
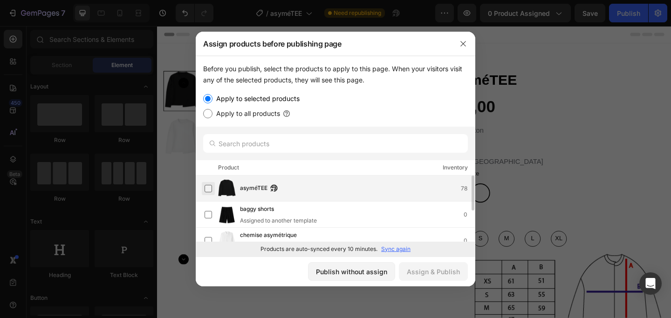
click at [211, 188] on label at bounding box center [208, 188] width 7 height 7
click at [429, 275] on div "Assign & Publish" at bounding box center [433, 272] width 53 height 10
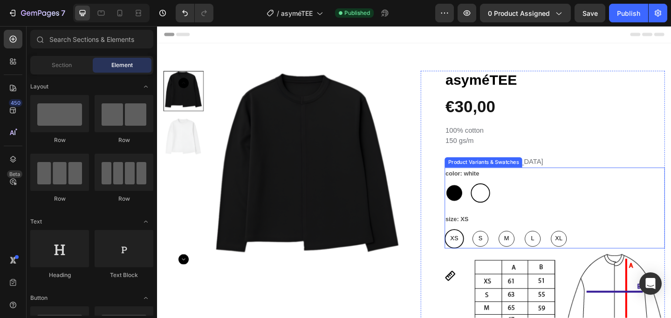
click at [486, 213] on div at bounding box center [480, 208] width 17 height 17
click at [470, 198] on input "black black" at bounding box center [469, 197] width 0 height 0
radio input "true"
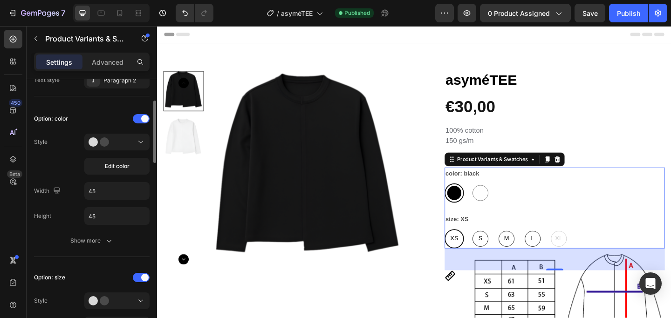
scroll to position [236, 0]
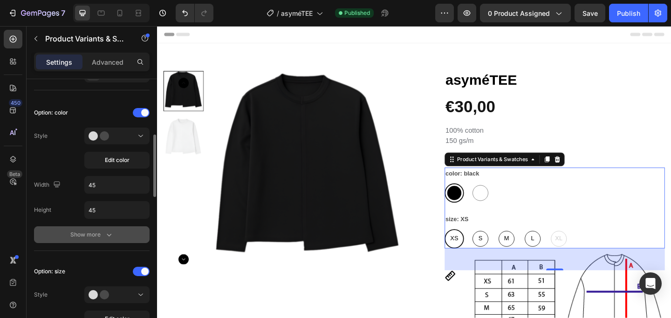
click at [100, 231] on div "Show more" at bounding box center [91, 234] width 43 height 9
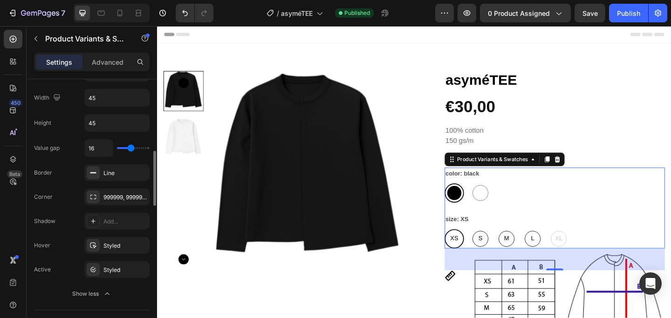
scroll to position [330, 0]
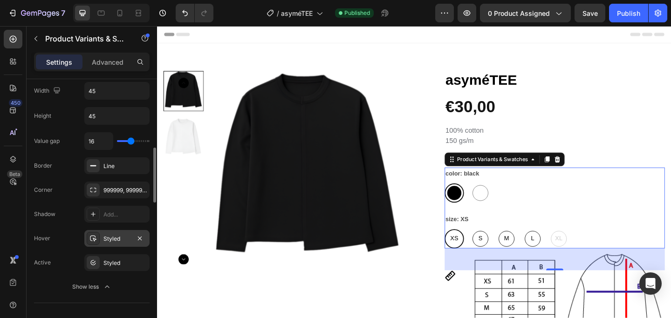
click at [105, 241] on div "Styled" at bounding box center [116, 239] width 27 height 8
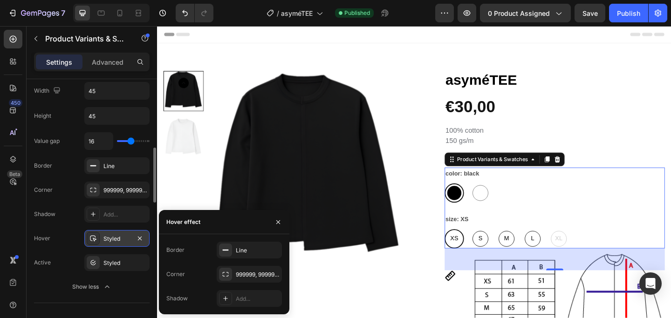
click at [105, 241] on div "Styled" at bounding box center [116, 239] width 27 height 8
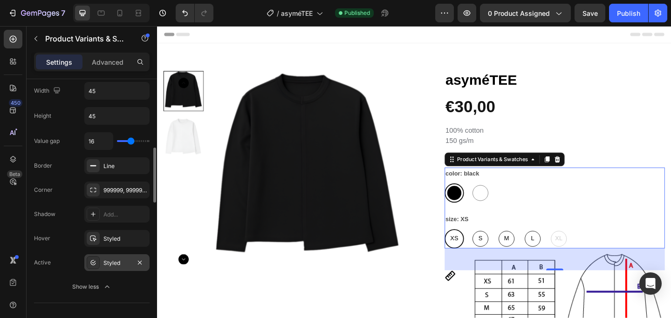
click at [117, 259] on div "Styled" at bounding box center [116, 263] width 27 height 8
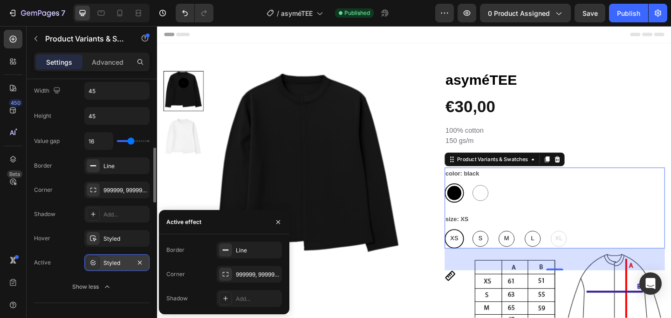
click at [117, 259] on div "Styled" at bounding box center [116, 263] width 27 height 8
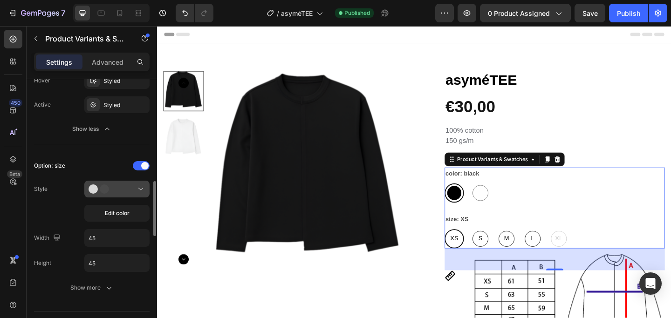
scroll to position [489, 0]
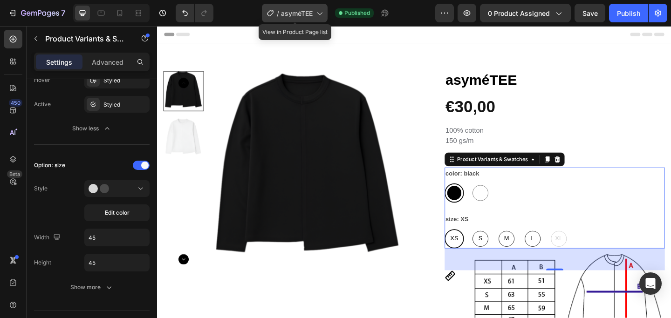
click at [312, 14] on span "asyméTEE" at bounding box center [297, 13] width 32 height 10
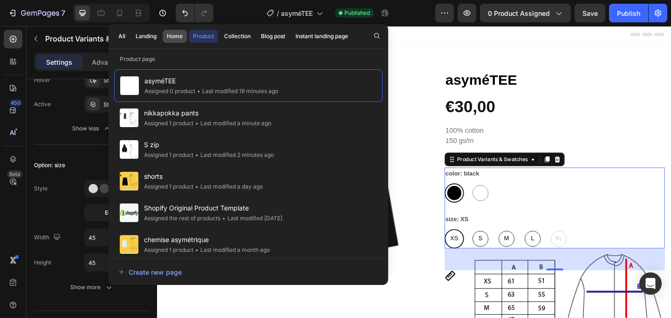
click at [179, 37] on div "Home" at bounding box center [175, 36] width 16 height 8
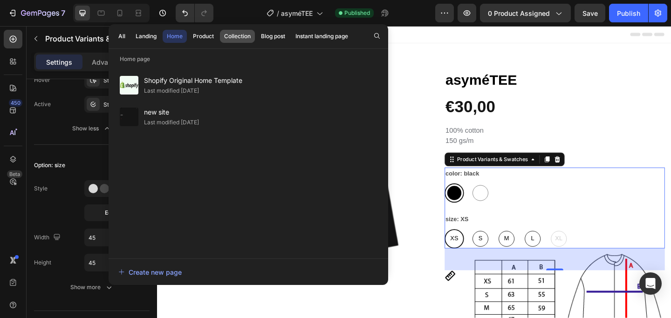
click at [238, 35] on div "Collection" at bounding box center [237, 36] width 27 height 8
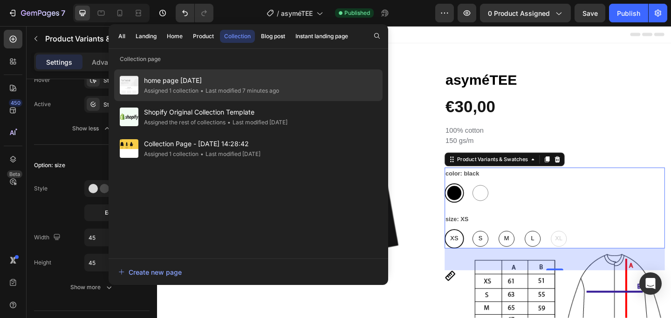
click at [230, 85] on span "home page [DATE]" at bounding box center [211, 80] width 135 height 11
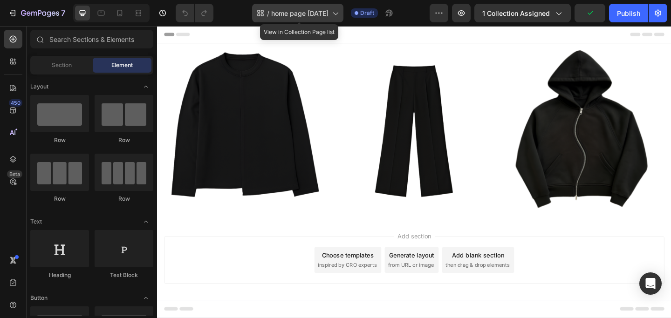
click at [333, 16] on icon at bounding box center [334, 12] width 9 height 9
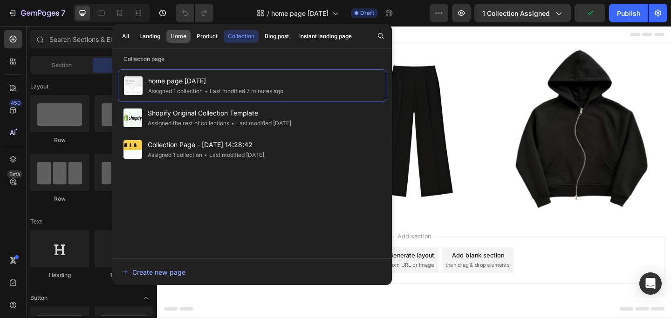
click at [183, 38] on div "Home" at bounding box center [179, 36] width 16 height 8
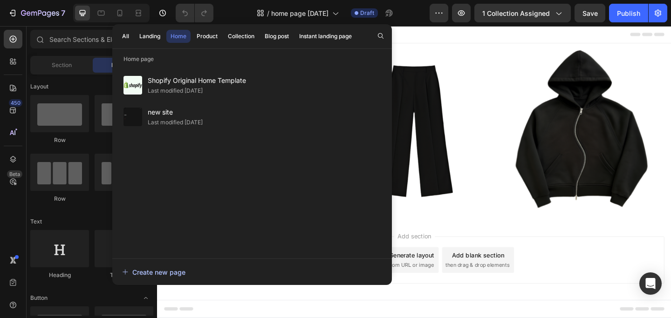
click at [168, 272] on div "Create new page" at bounding box center [153, 273] width 63 height 10
click at [417, 21] on div "/ home page [DATE] Draft" at bounding box center [325, 13] width 209 height 19
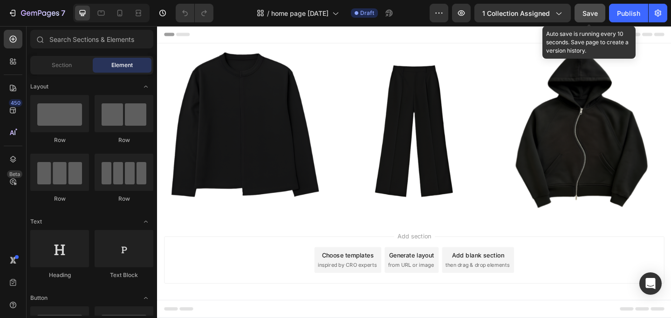
click at [599, 16] on button "Save" at bounding box center [590, 13] width 31 height 19
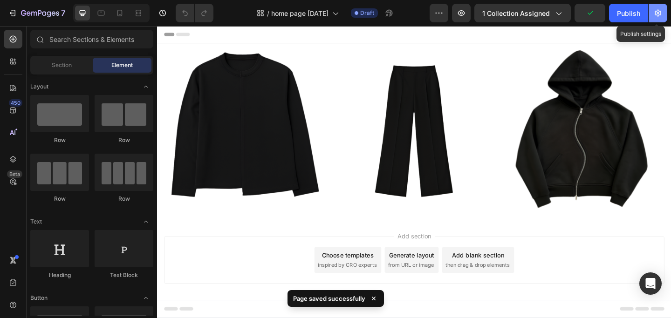
click at [654, 12] on icon "button" at bounding box center [658, 12] width 9 height 9
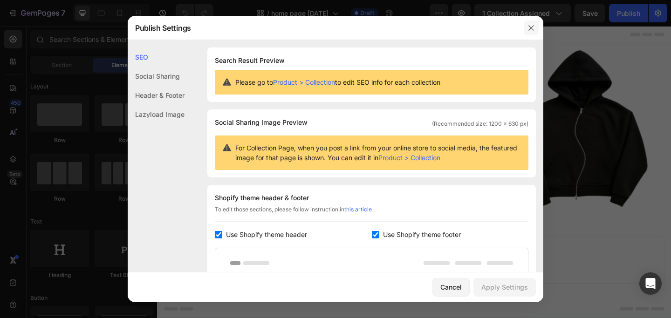
click at [525, 31] on button "button" at bounding box center [531, 28] width 15 height 15
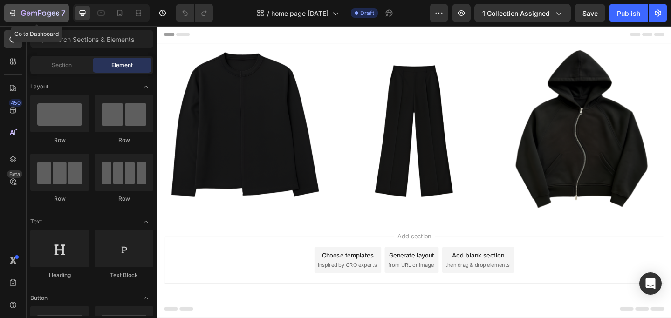
click at [32, 14] on icon "button" at bounding box center [40, 14] width 38 height 8
